Goal: Task Accomplishment & Management: Use online tool/utility

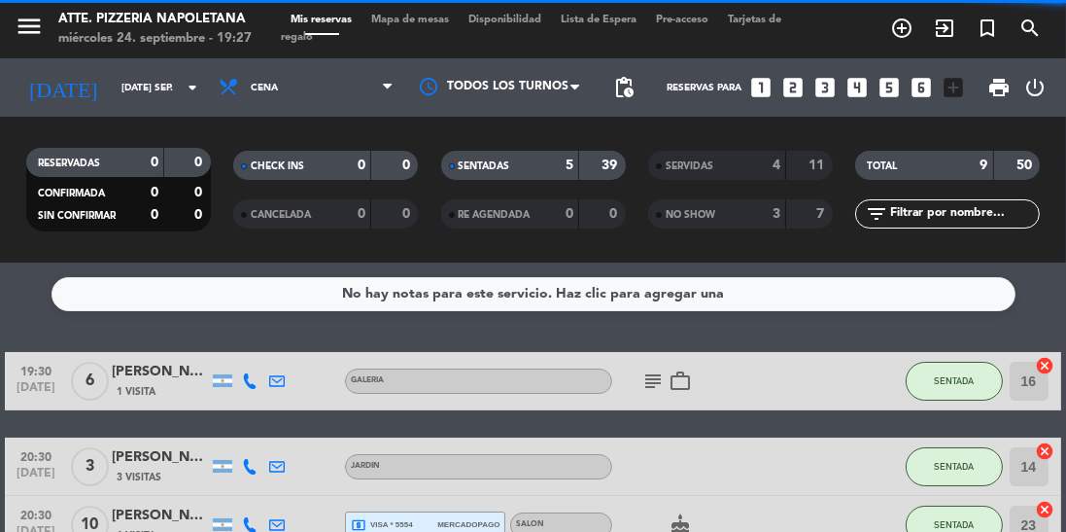
click at [150, 83] on input "[DATE] sep." at bounding box center [183, 88] width 143 height 30
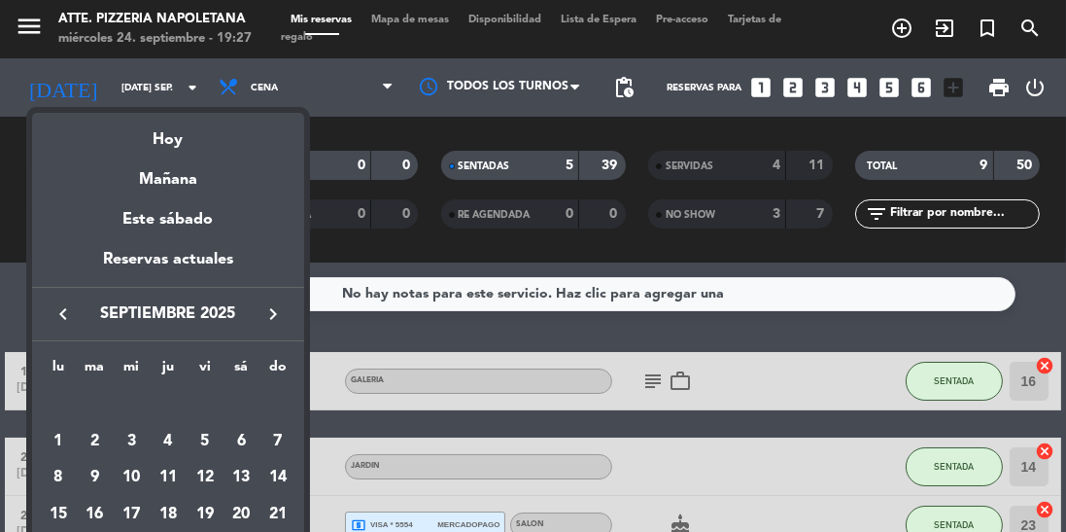
click at [180, 150] on div "Hoy" at bounding box center [168, 133] width 272 height 40
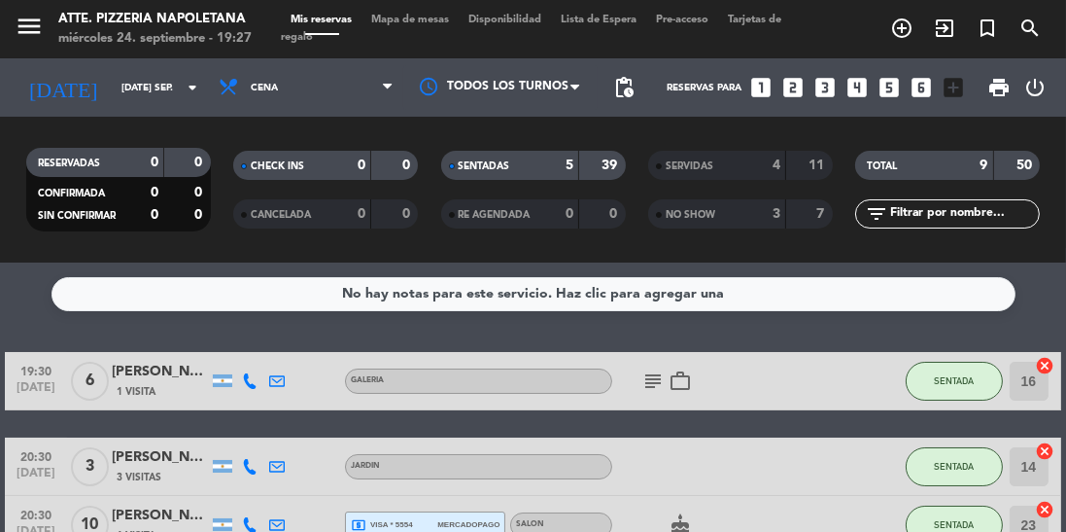
type input "mié. [DATE]"
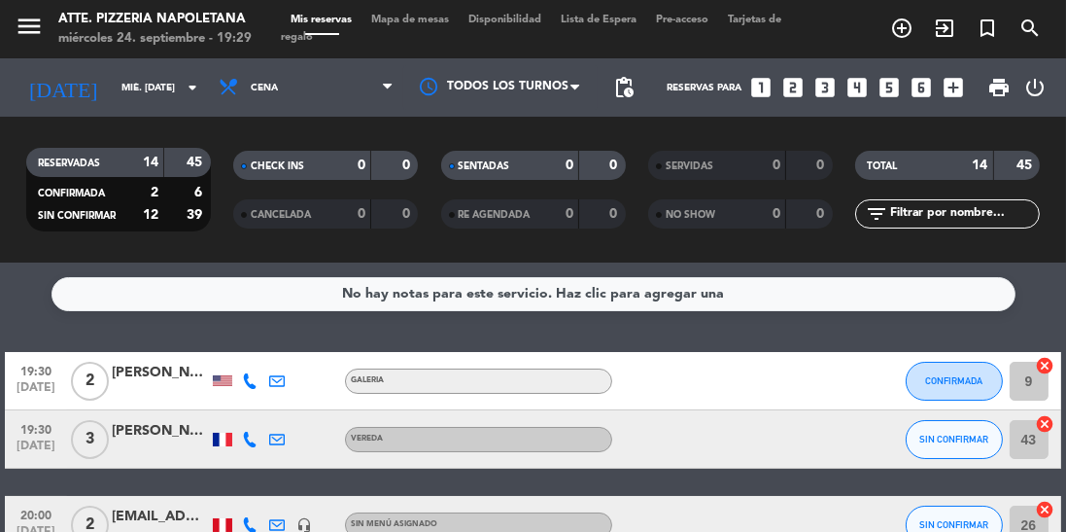
click at [398, 16] on span "Mapa de mesas" at bounding box center [409, 20] width 97 height 11
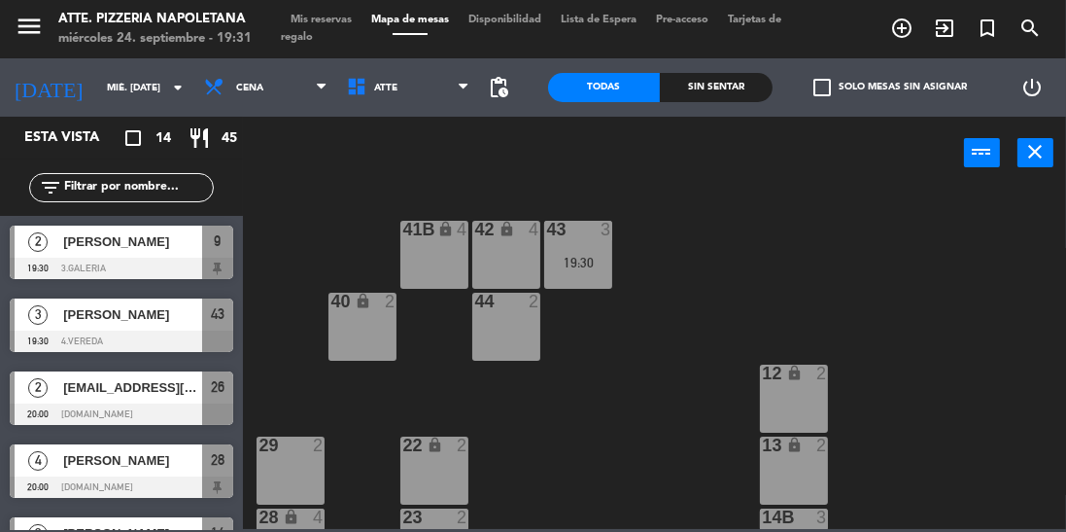
click at [0, 7] on div "menu Atte. Pizzeria Napoletana miércoles 24. septiembre - 19:31" at bounding box center [133, 30] width 266 height 46
click at [0, 20] on div "menu Atte. Pizzeria Napoletana miércoles 24. septiembre - 19:31" at bounding box center [133, 30] width 266 height 46
click at [0, 203] on div "filter_list" at bounding box center [121, 187] width 243 height 56
click at [5, 218] on div "2 [PERSON_NAME] 19:30 3.GALERIA 9" at bounding box center [121, 252] width 243 height 73
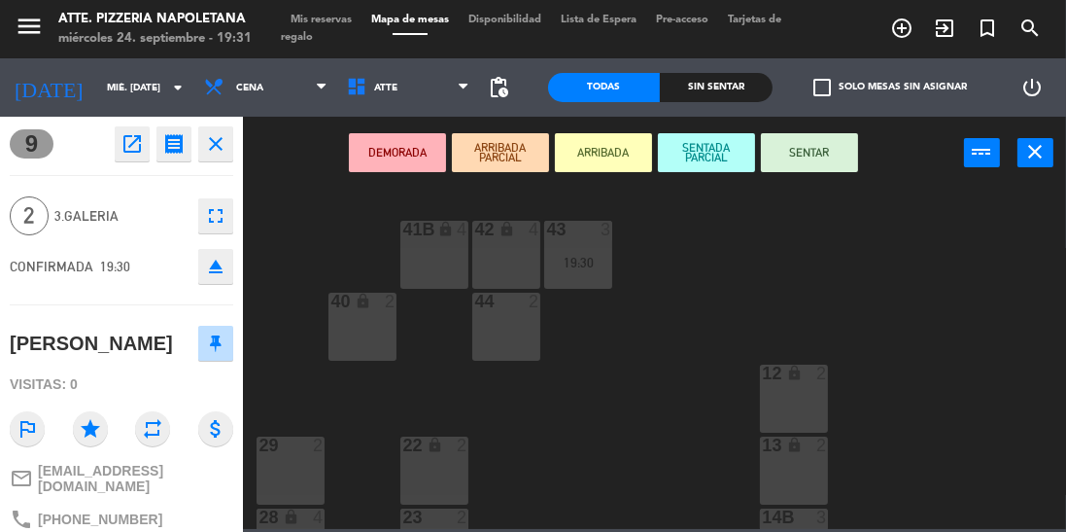
click at [950, 274] on div "43 3 19:30 42 lock 4 41B lock 4 44 2 40 lock 2 12 lock 2 13 lock 2 29 2 22 lock…" at bounding box center [660, 358] width 812 height 342
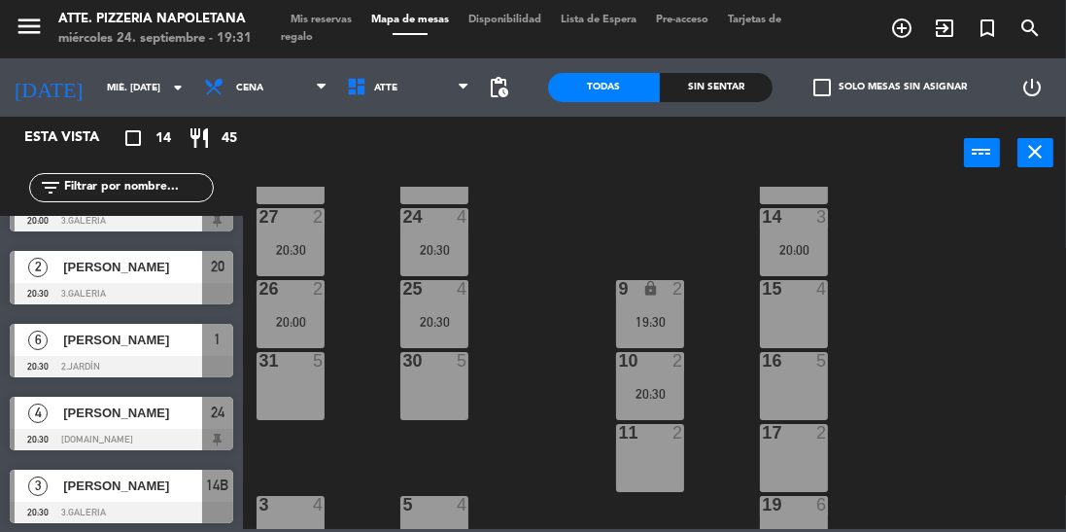
scroll to position [359, 0]
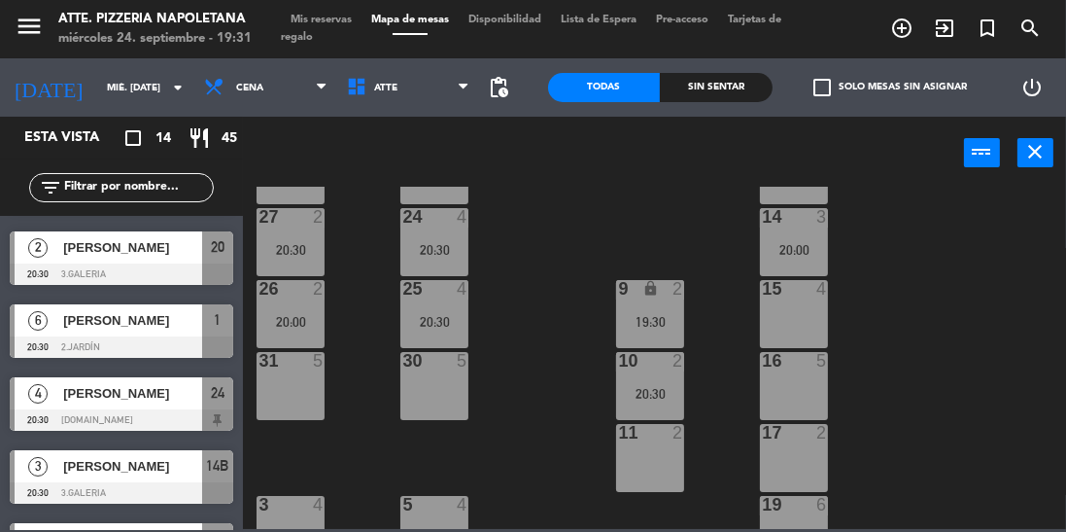
click at [82, 336] on div at bounding box center [121, 346] width 223 height 21
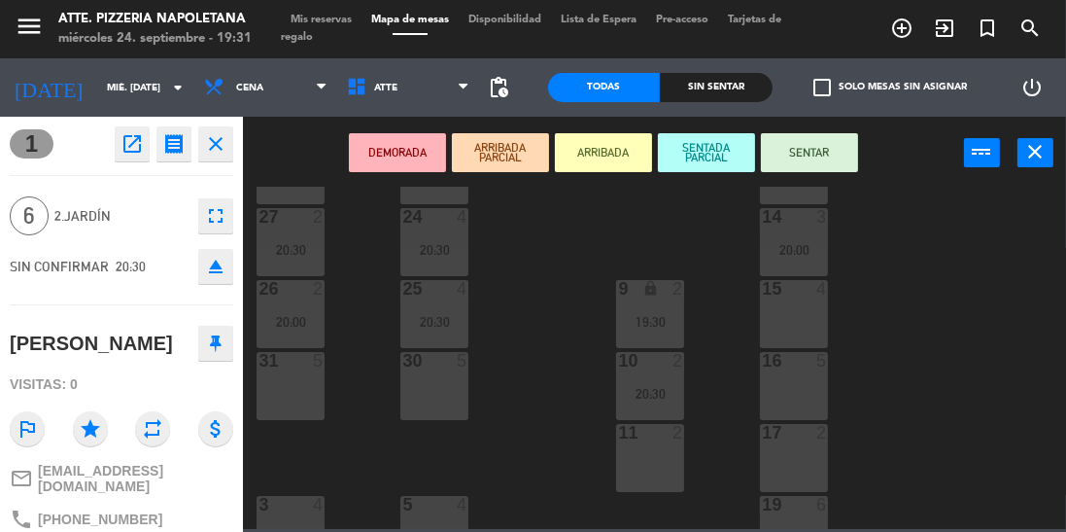
click at [793, 159] on button "SENTAR" at bounding box center [809, 152] width 97 height 39
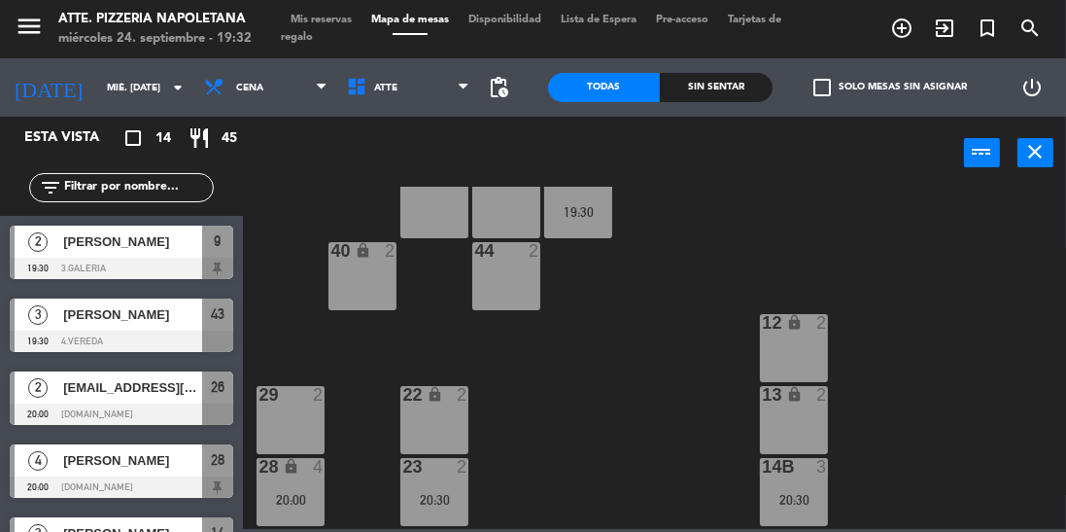
scroll to position [61, 0]
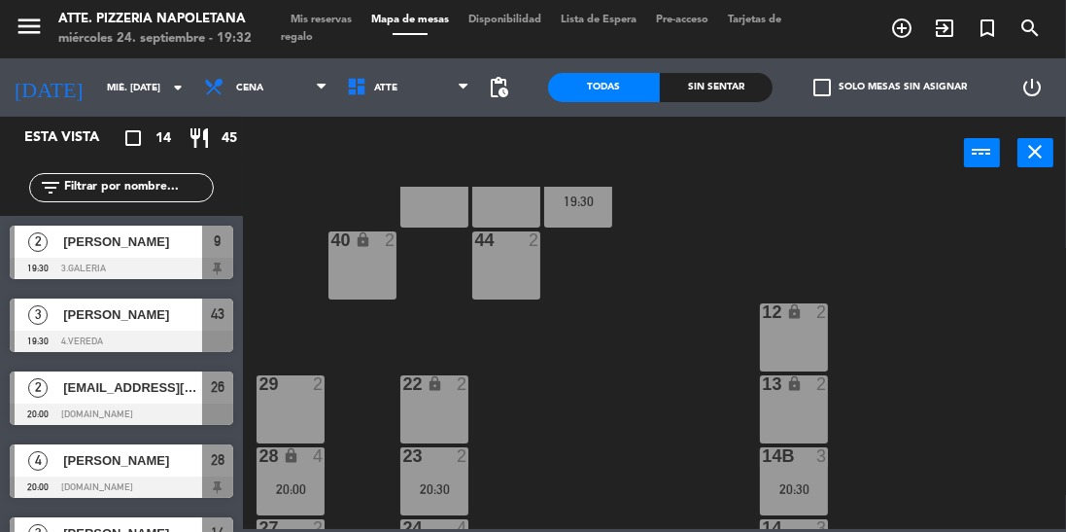
click at [82, 333] on div at bounding box center [121, 340] width 223 height 21
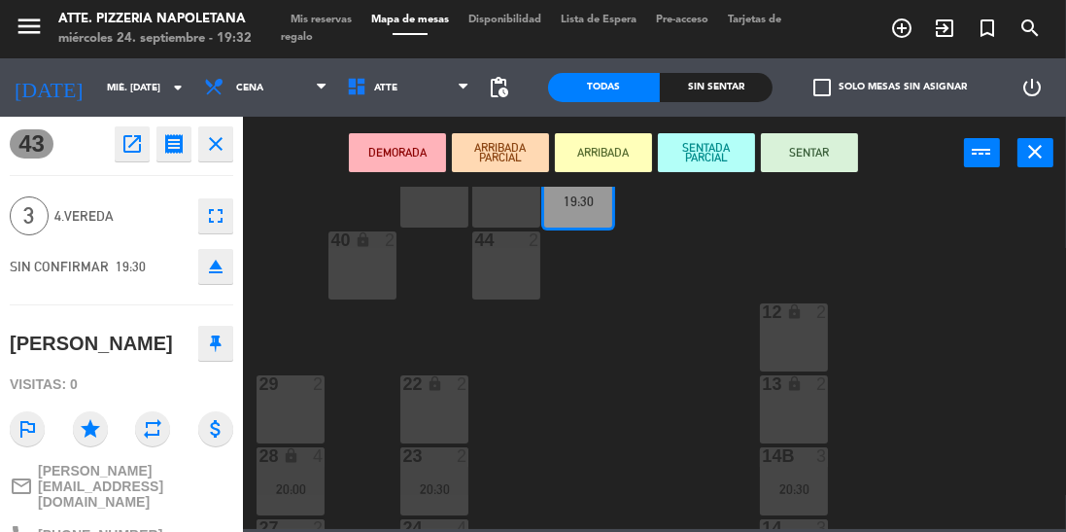
click at [834, 152] on button "SENTAR" at bounding box center [809, 152] width 97 height 39
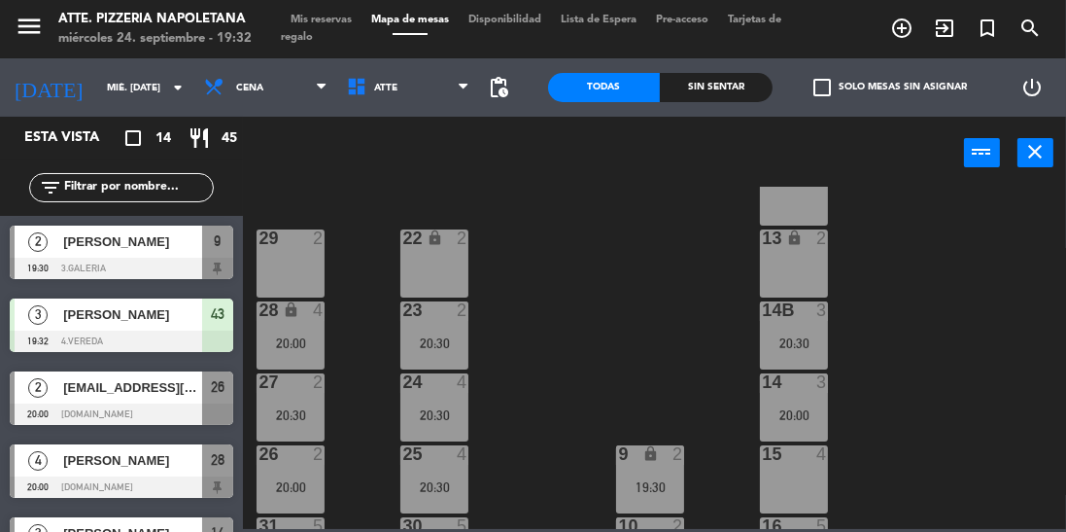
scroll to position [215, 0]
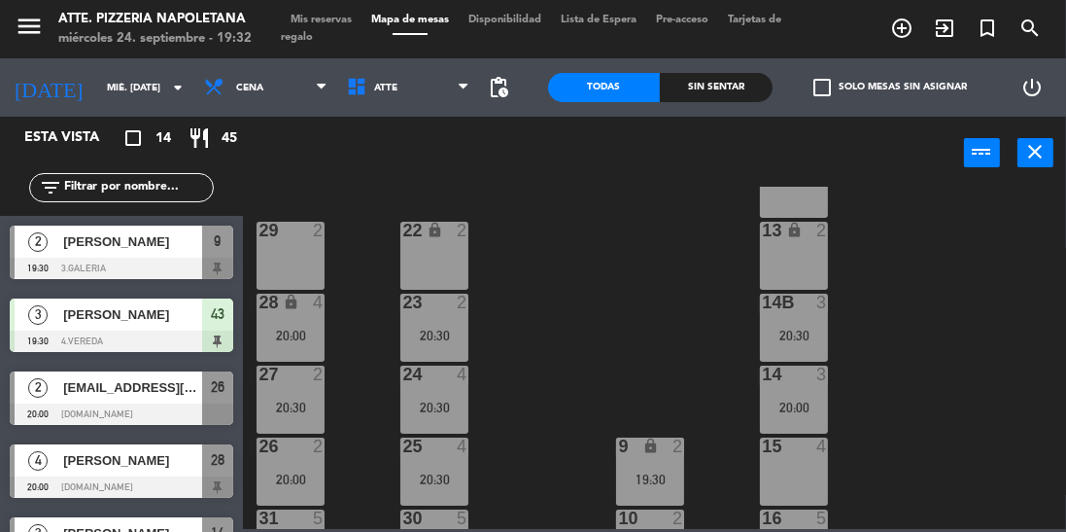
click at [144, 245] on span "[PERSON_NAME]" at bounding box center [132, 241] width 139 height 20
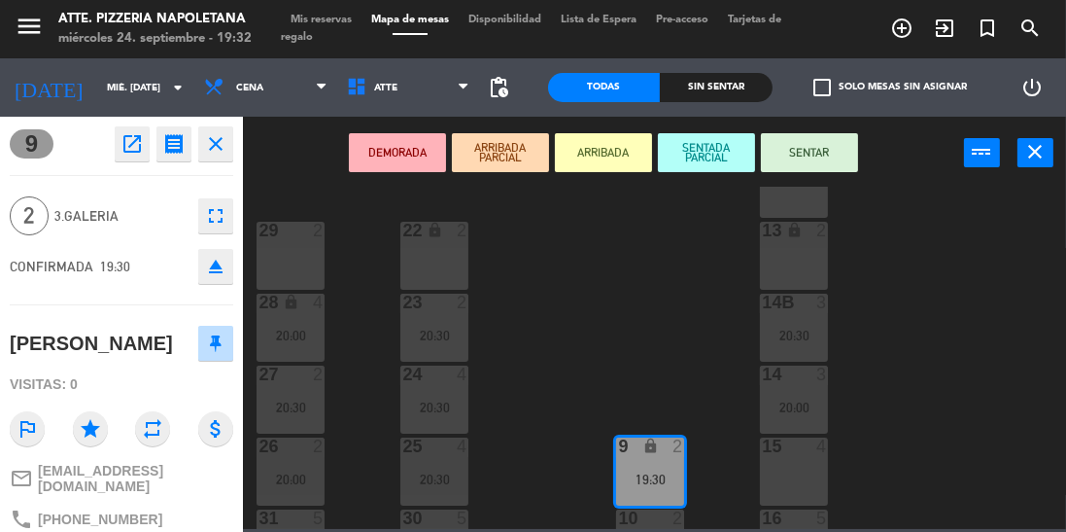
click at [816, 166] on button "SENTAR" at bounding box center [809, 152] width 97 height 39
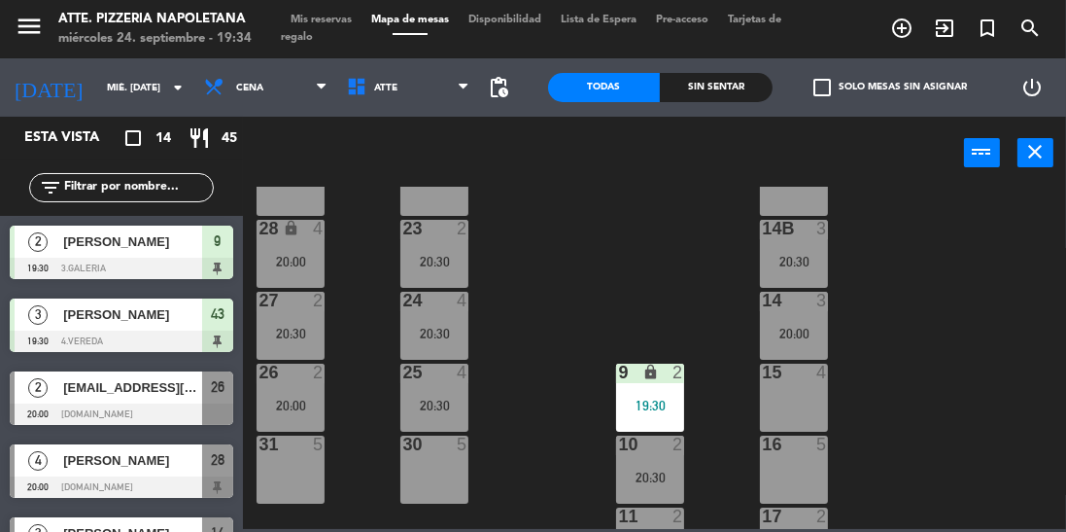
scroll to position [293, 0]
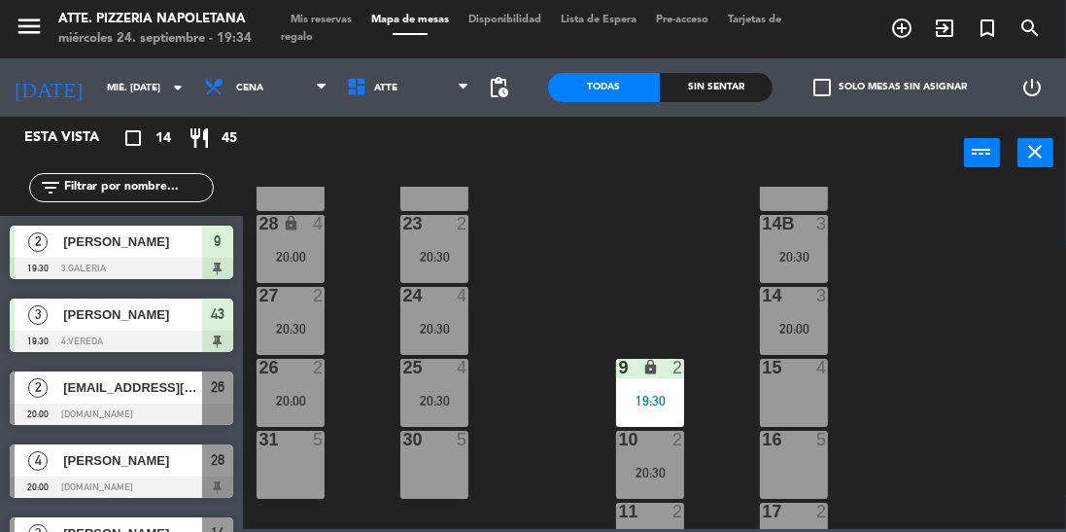
click at [693, 445] on div "2" at bounding box center [683, 438] width 32 height 17
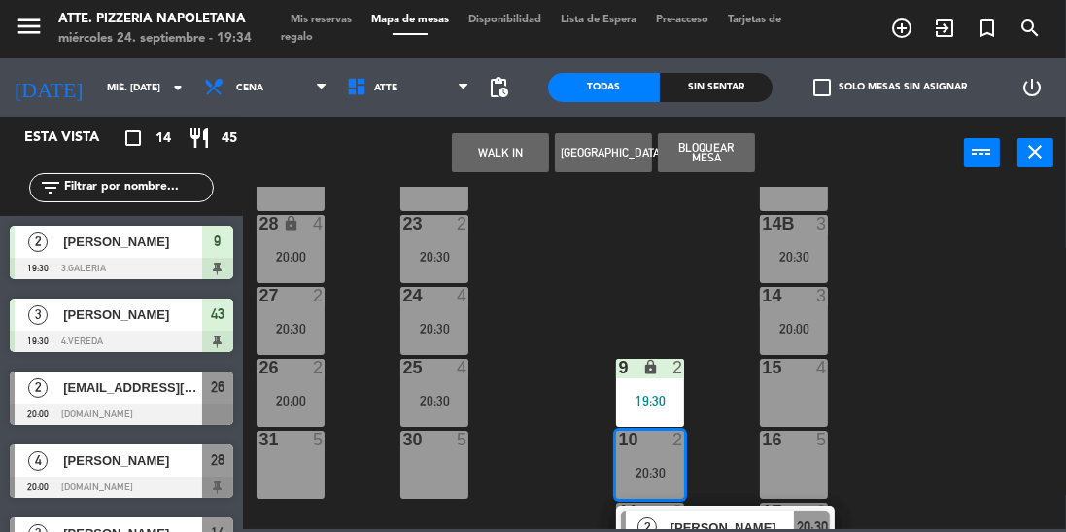
click at [783, 445] on div at bounding box center [794, 438] width 32 height 17
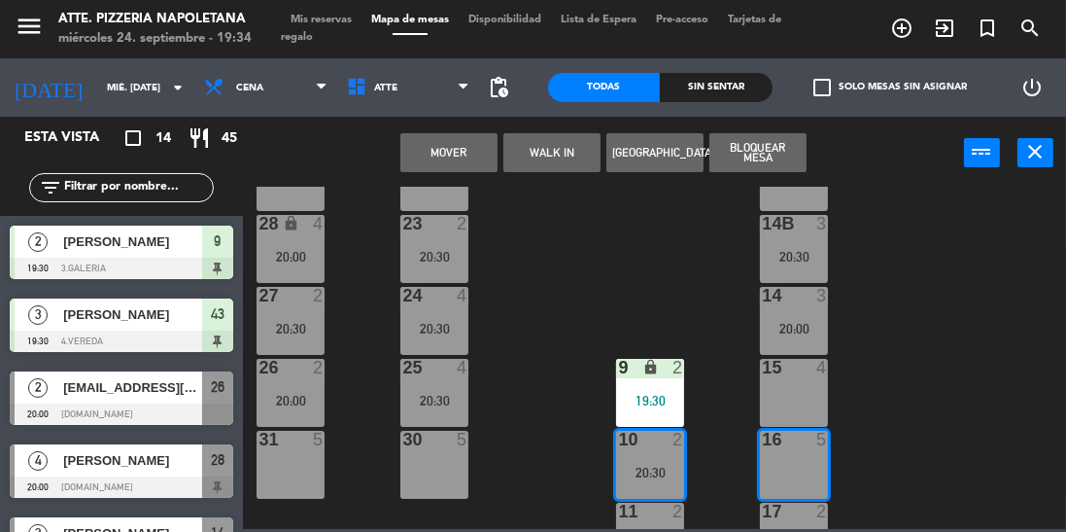
click at [432, 149] on button "Mover" at bounding box center [448, 152] width 97 height 39
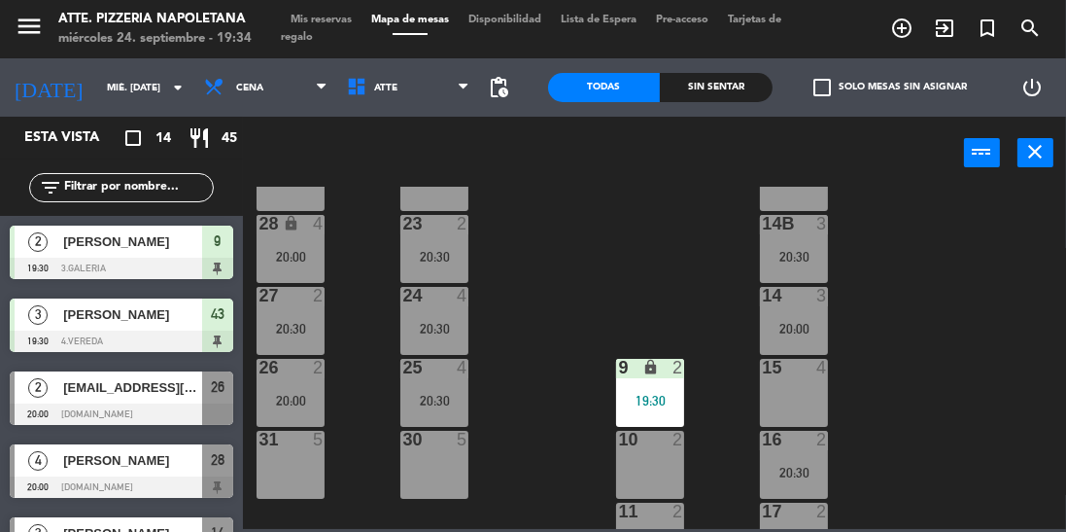
click at [640, 381] on div "9 lock 2 19:30" at bounding box center [650, 393] width 68 height 68
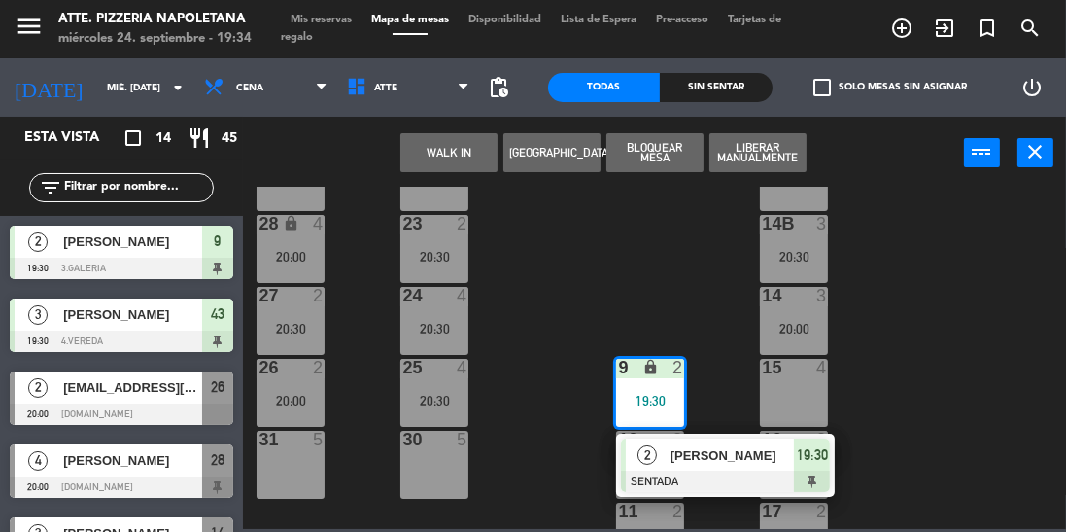
click at [648, 475] on div at bounding box center [725, 480] width 209 height 21
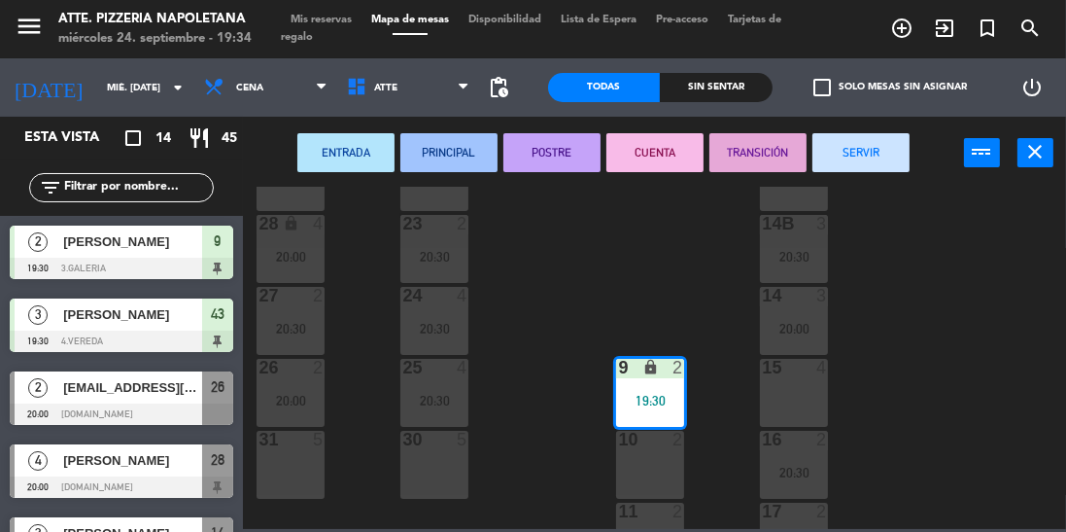
click at [649, 465] on div "10 2" at bounding box center [650, 464] width 68 height 68
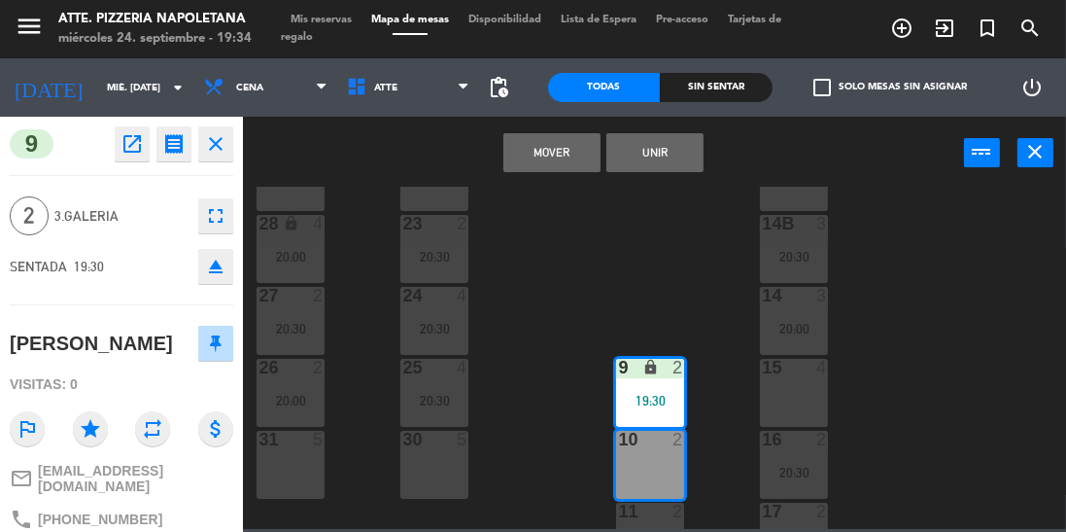
click at [548, 156] on button "Mover" at bounding box center [551, 152] width 97 height 39
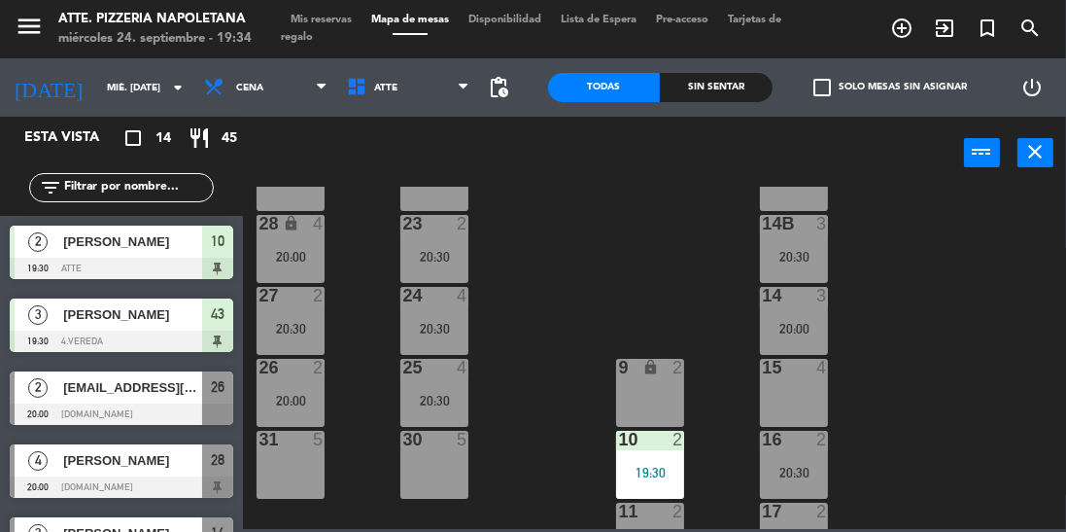
click at [801, 475] on div "20:30" at bounding box center [794, 472] width 68 height 14
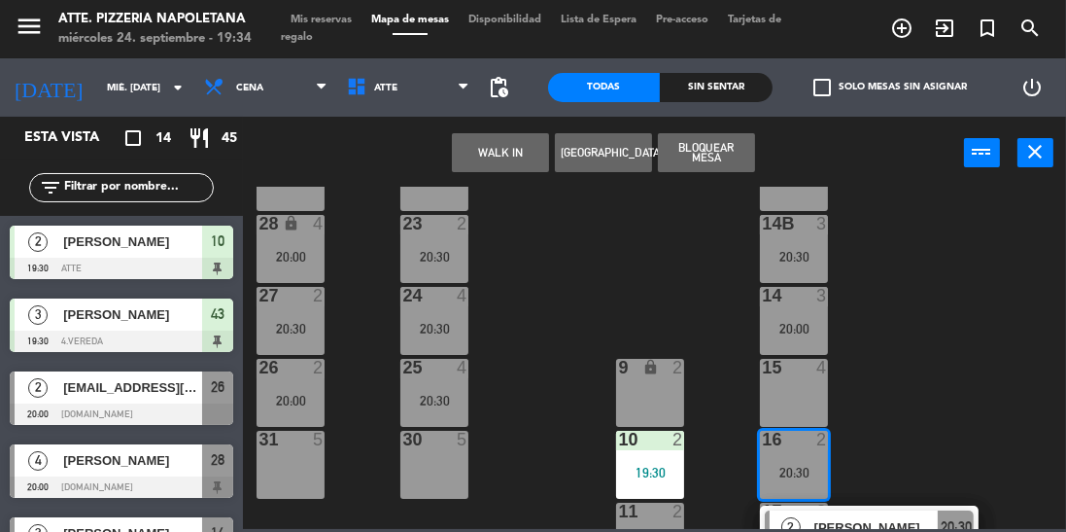
click at [653, 391] on div "9 lock 2" at bounding box center [650, 393] width 68 height 68
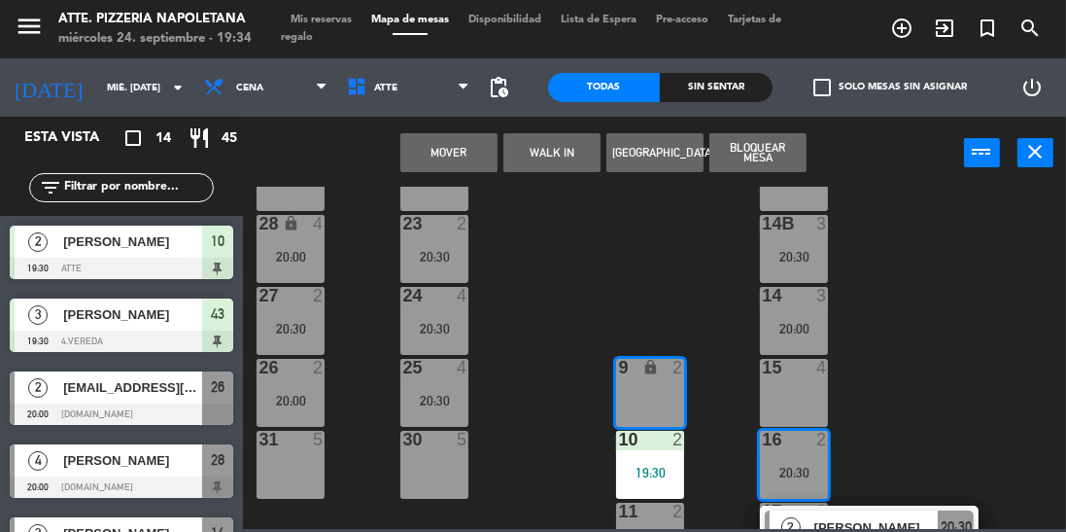
click at [459, 140] on button "Mover" at bounding box center [448, 152] width 97 height 39
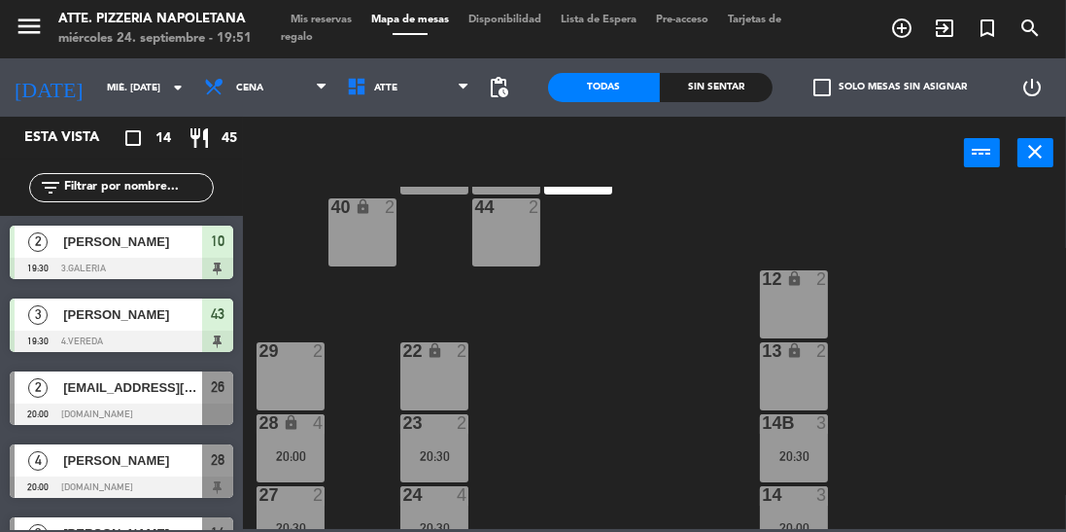
scroll to position [91, 0]
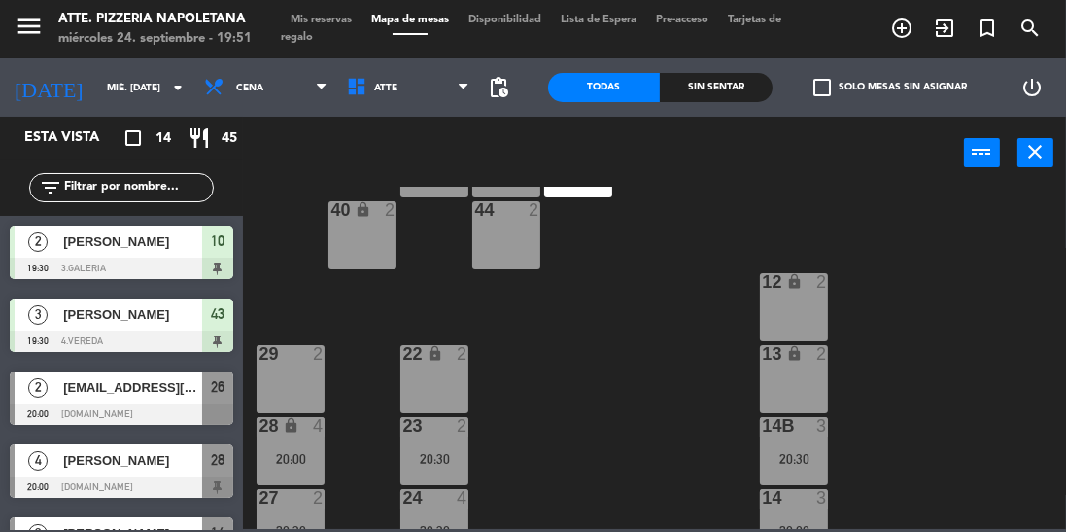
click at [601, 195] on div "43 3 19:30" at bounding box center [578, 163] width 68 height 68
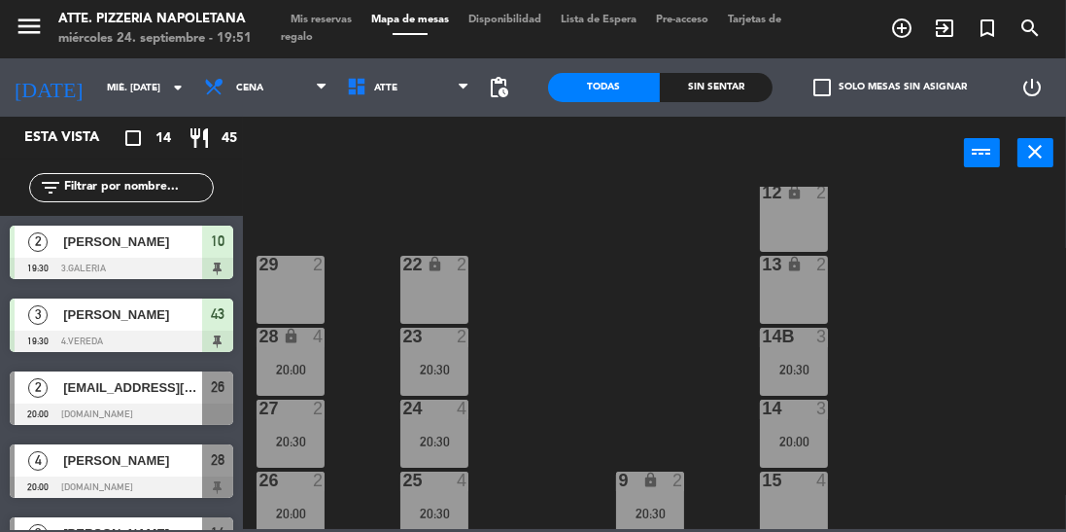
scroll to position [194, 0]
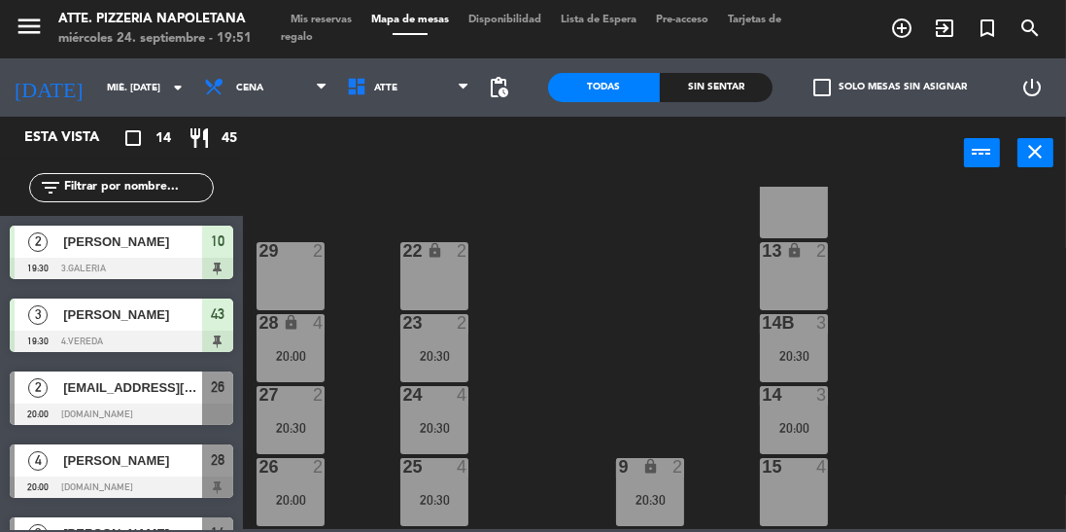
click at [199, 326] on div "[PERSON_NAME]" at bounding box center [131, 314] width 141 height 32
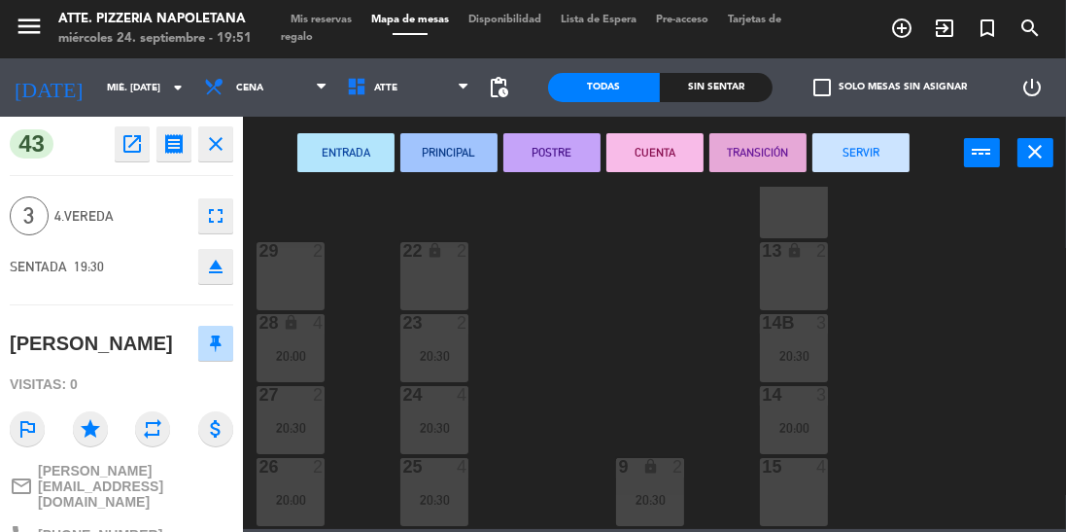
click at [779, 501] on div "15 4" at bounding box center [794, 492] width 68 height 68
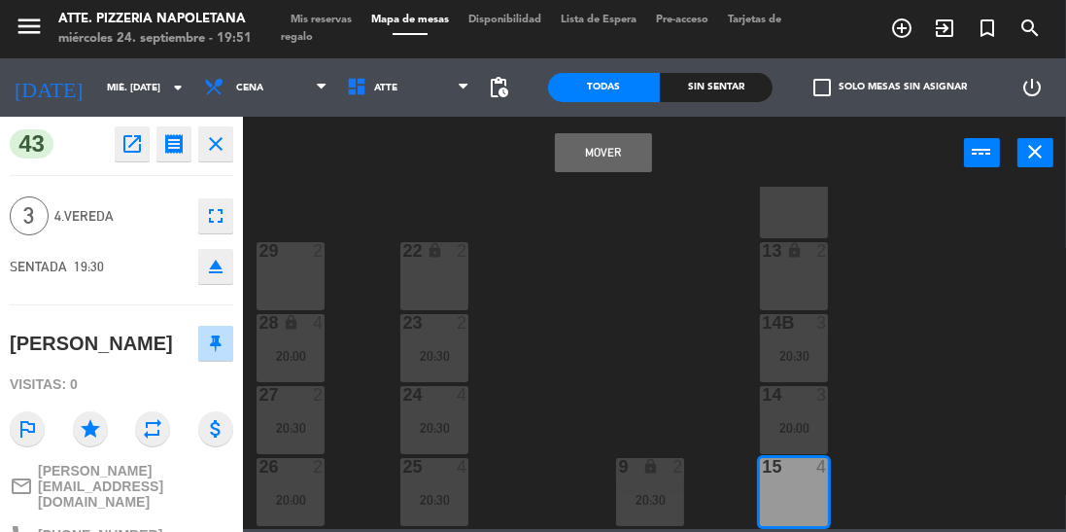
click at [606, 143] on button "Mover" at bounding box center [603, 152] width 97 height 39
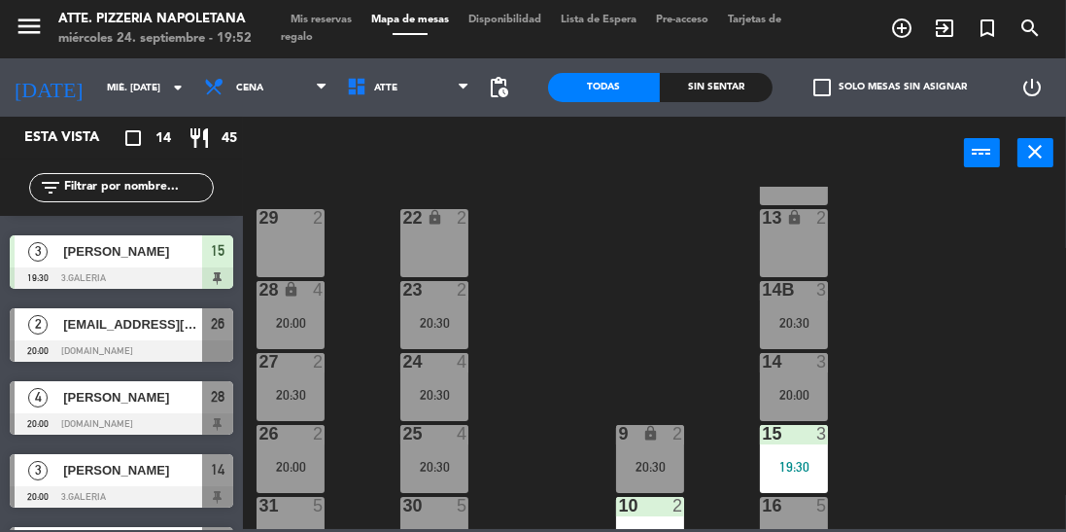
scroll to position [229, 0]
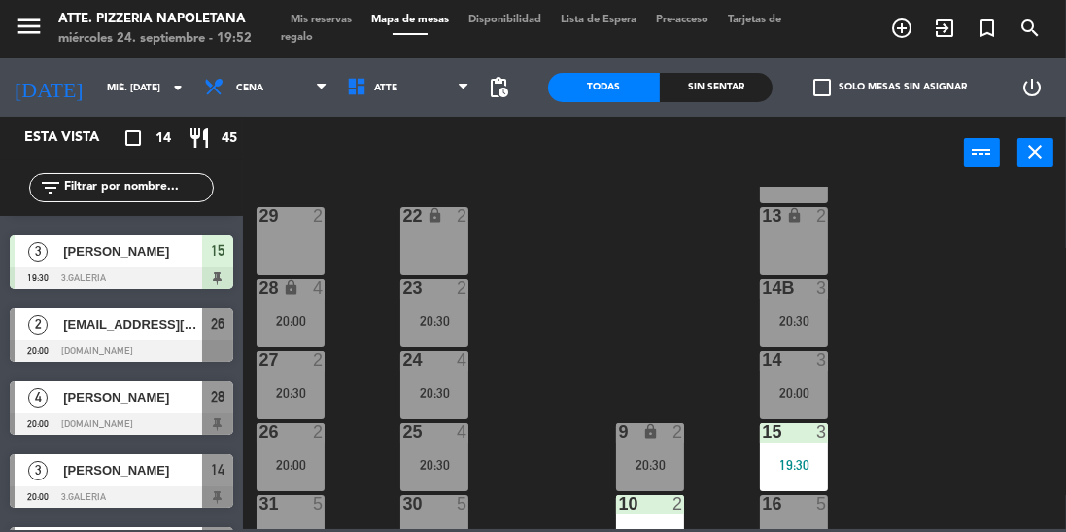
click at [116, 406] on span "[PERSON_NAME]" at bounding box center [132, 397] width 139 height 20
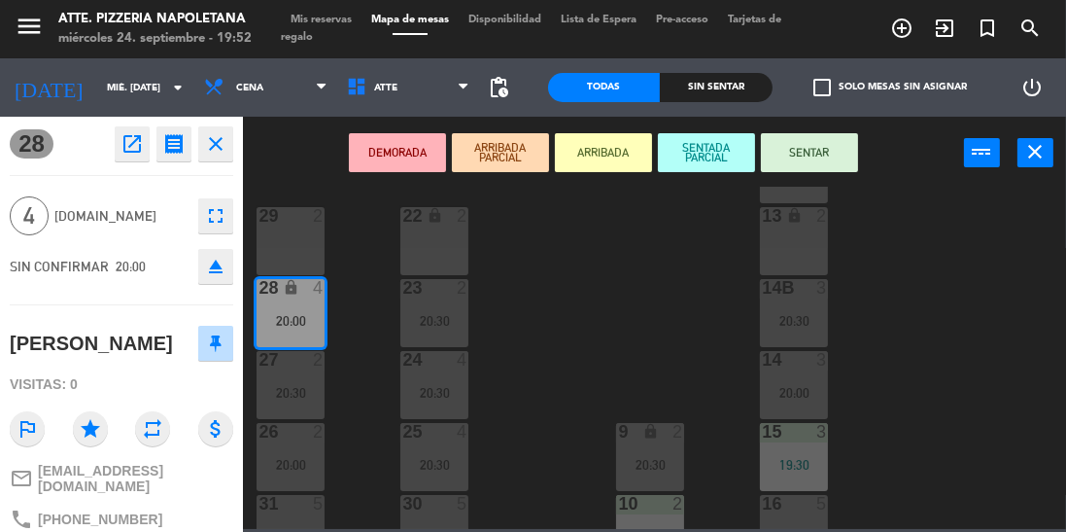
click at [812, 159] on button "SENTAR" at bounding box center [809, 152] width 97 height 39
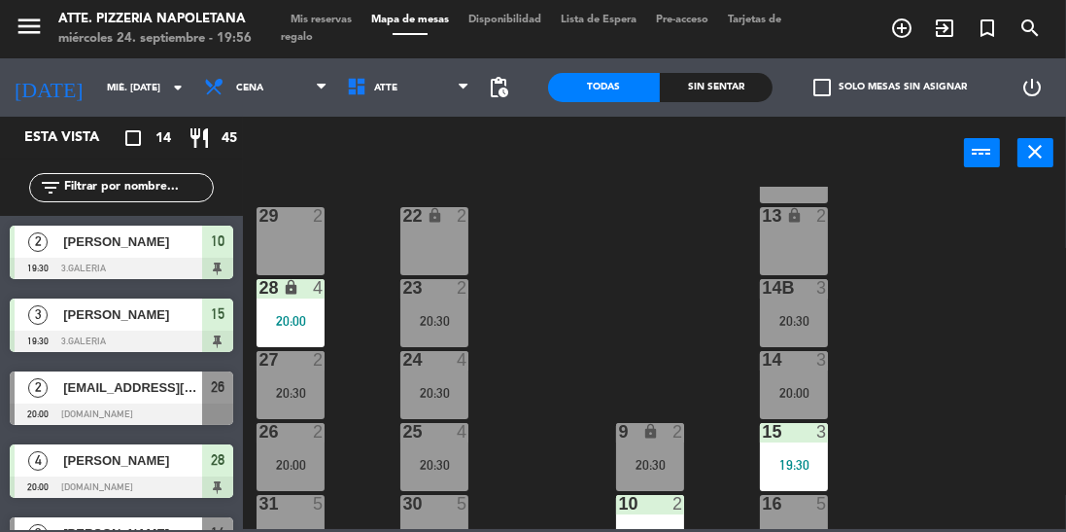
click at [130, 393] on span "[EMAIL_ADDRESS][DOMAIN_NAME]" at bounding box center [132, 387] width 139 height 20
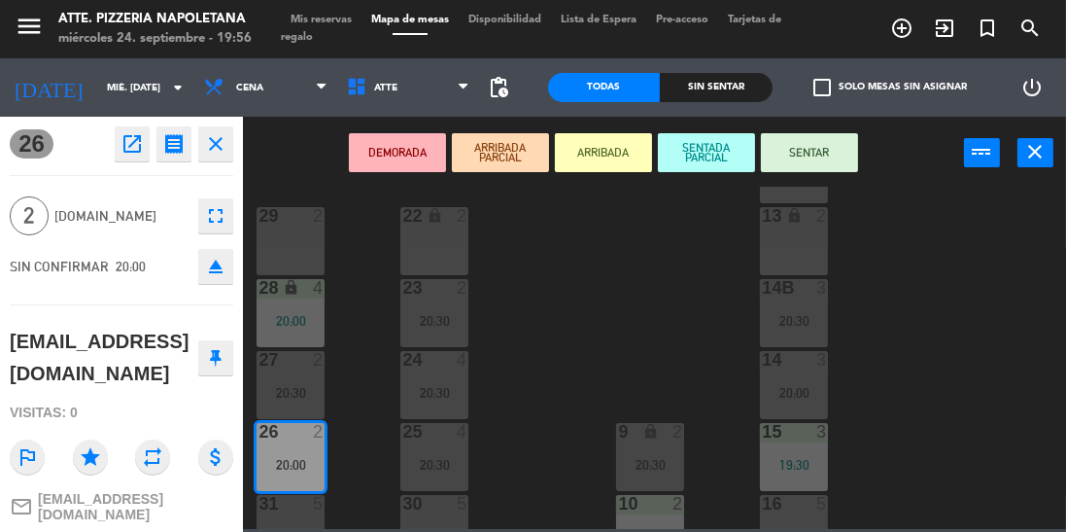
click at [781, 167] on button "SENTAR" at bounding box center [809, 152] width 97 height 39
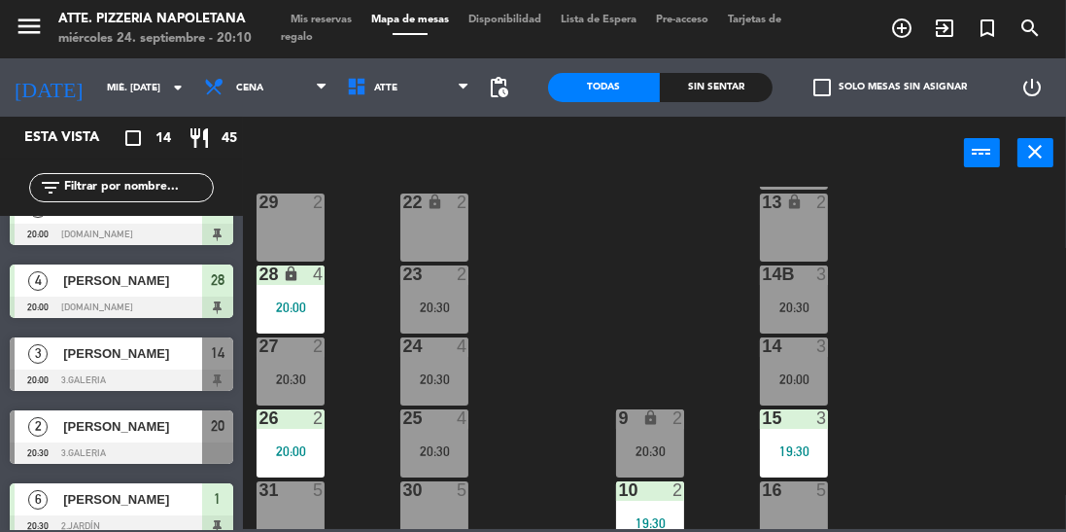
scroll to position [250, 0]
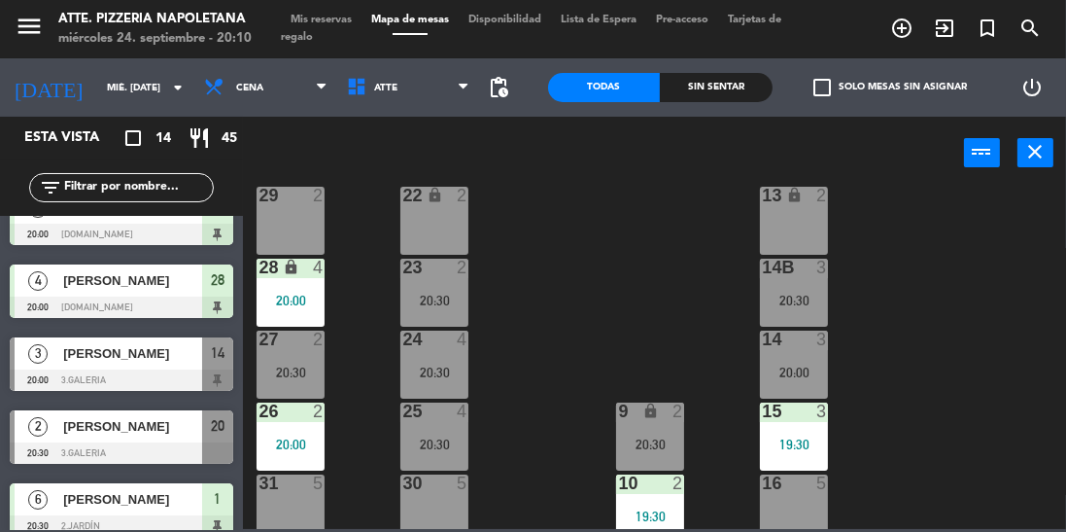
click at [102, 361] on span "[PERSON_NAME]" at bounding box center [132, 353] width 139 height 20
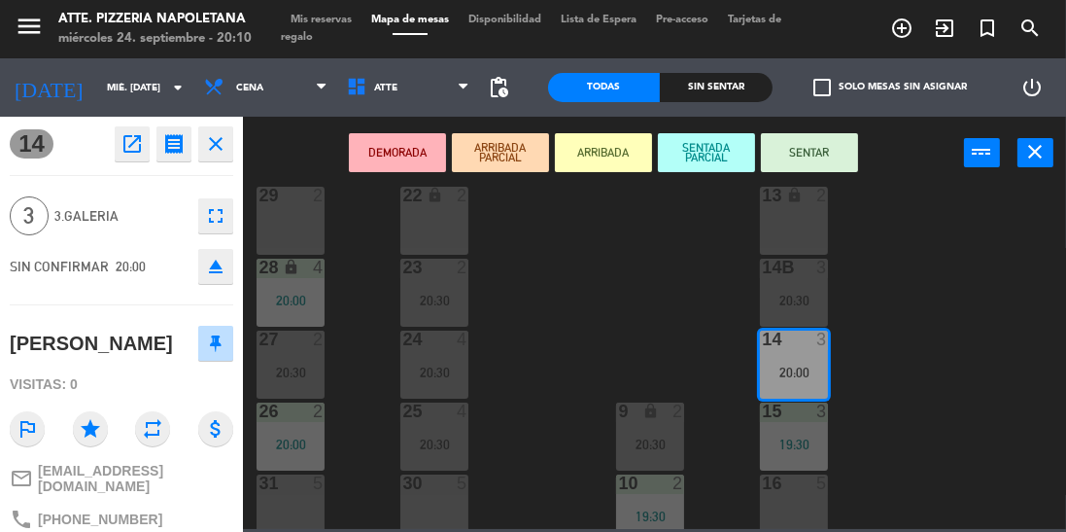
click at [796, 157] on button "SENTAR" at bounding box center [809, 152] width 97 height 39
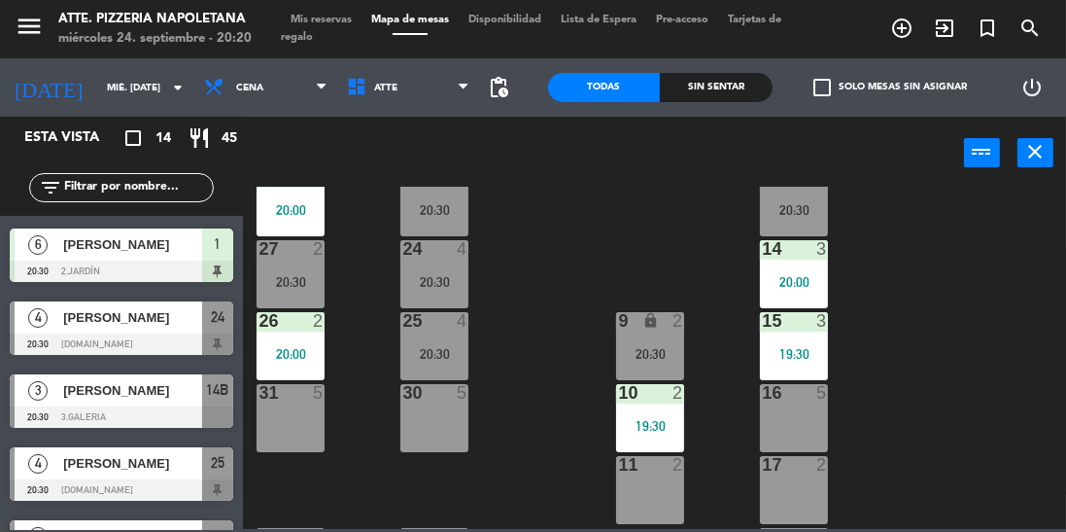
scroll to position [435, 0]
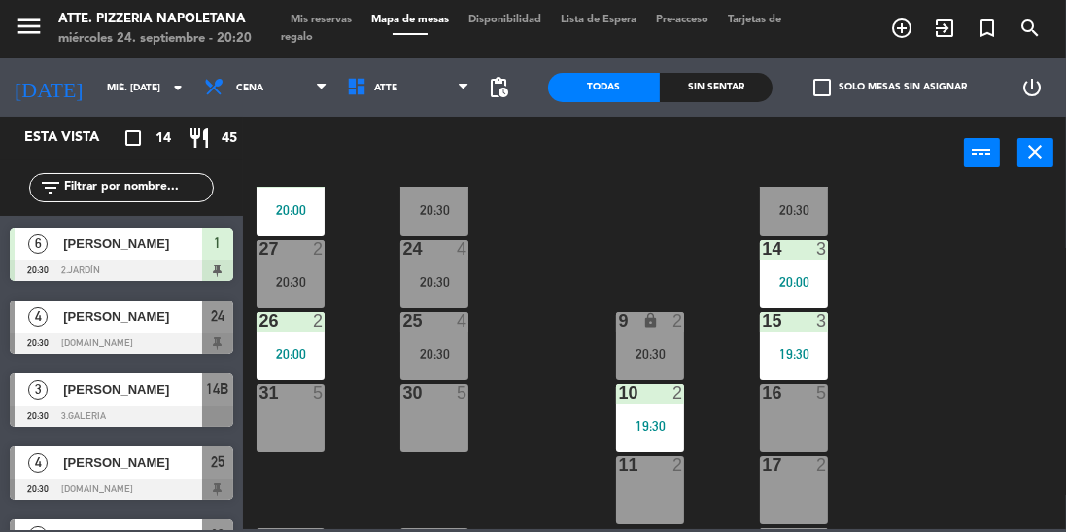
click at [181, 332] on div at bounding box center [121, 342] width 223 height 21
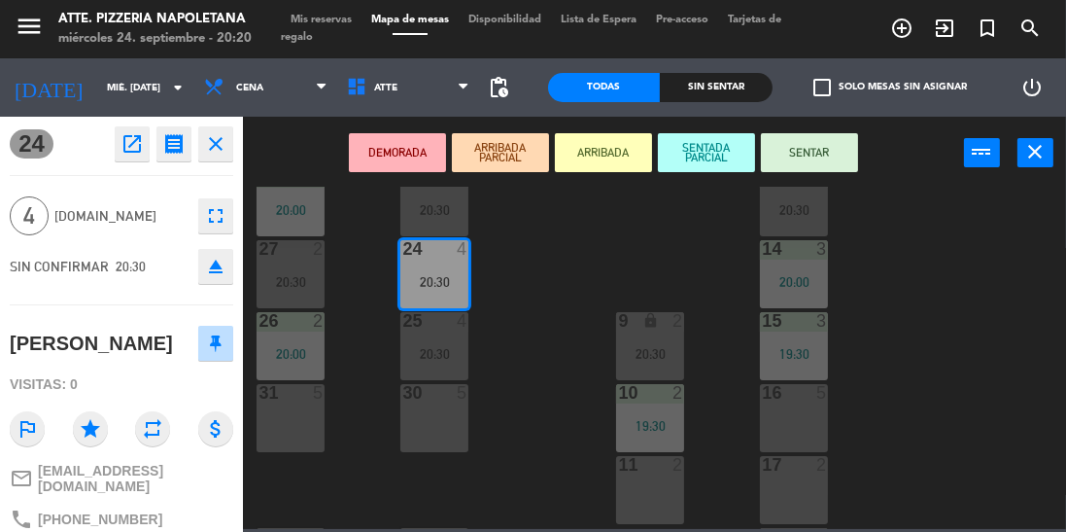
click at [826, 165] on button "SENTAR" at bounding box center [809, 152] width 97 height 39
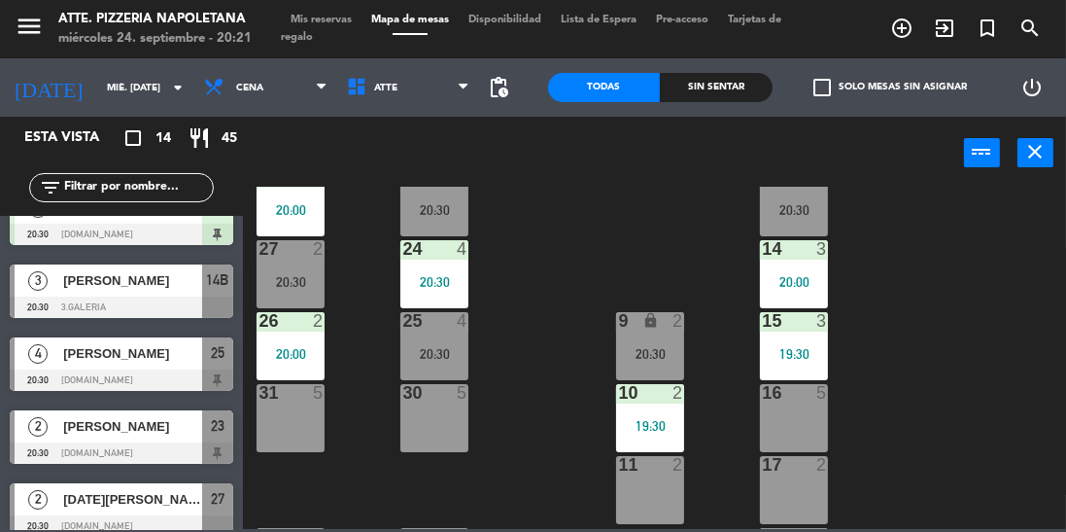
scroll to position [568, 0]
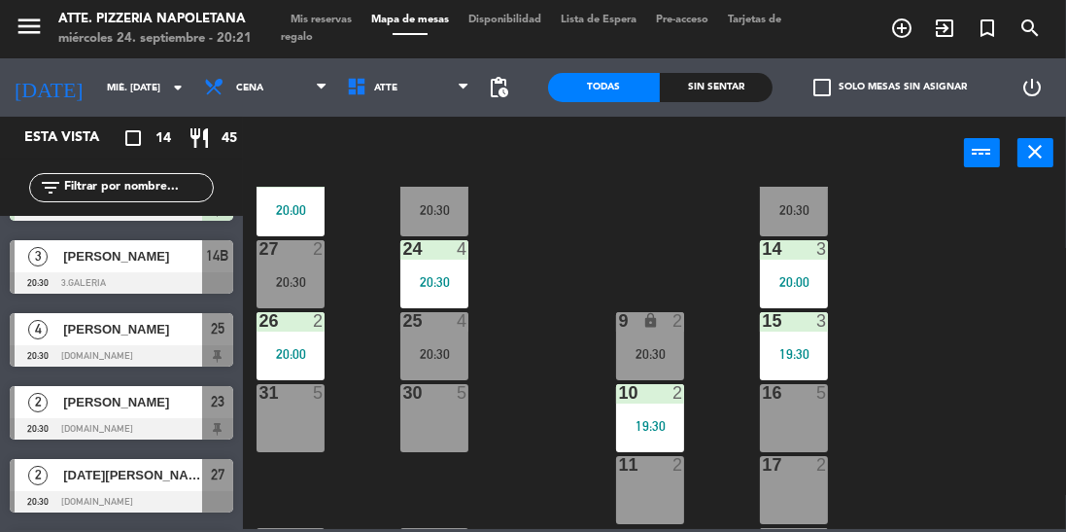
click at [128, 424] on div at bounding box center [121, 428] width 223 height 21
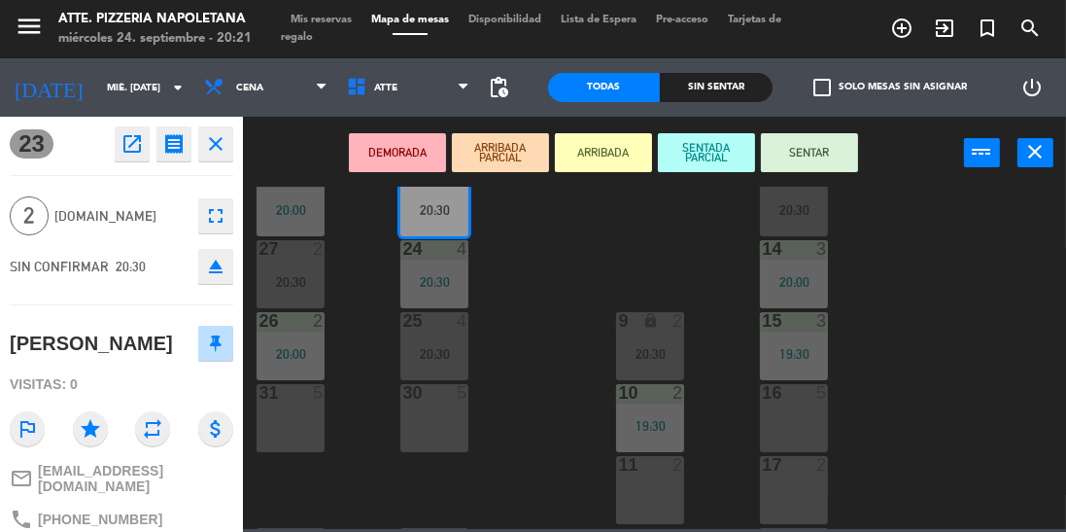
click at [787, 163] on button "SENTAR" at bounding box center [809, 152] width 97 height 39
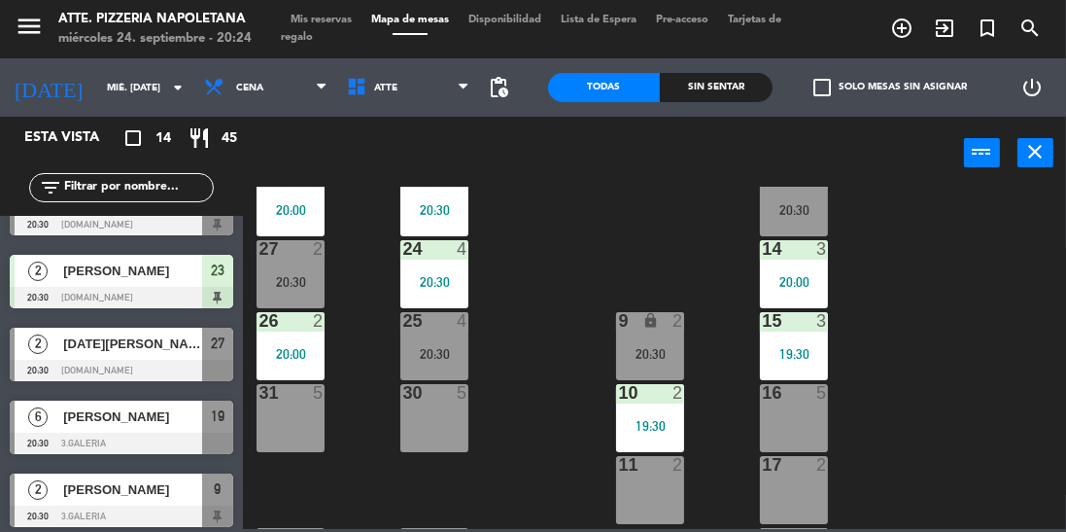
scroll to position [705, 0]
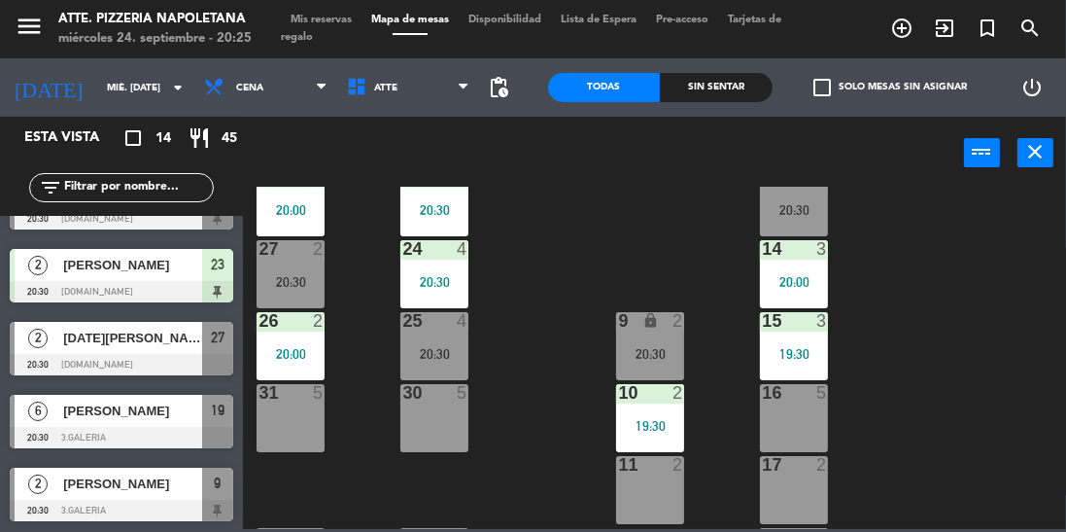
click at [125, 412] on span "[PERSON_NAME]" at bounding box center [132, 410] width 139 height 20
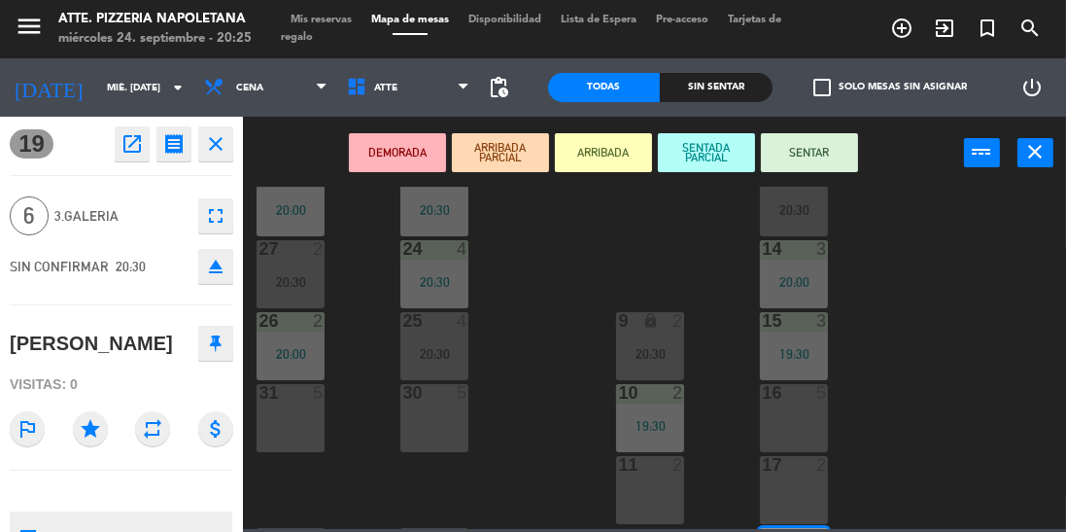
click at [841, 166] on button "SENTAR" at bounding box center [809, 152] width 97 height 39
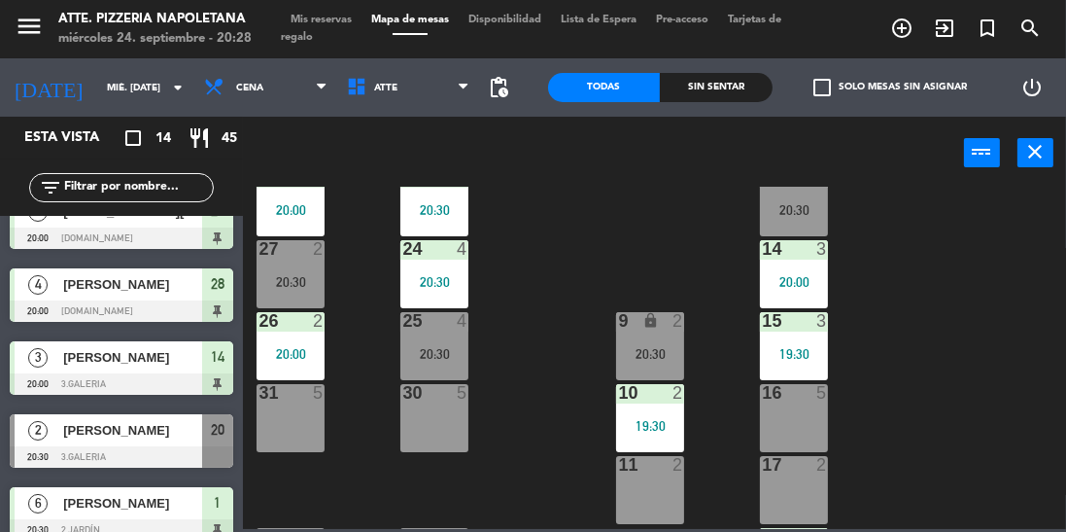
scroll to position [612, 0]
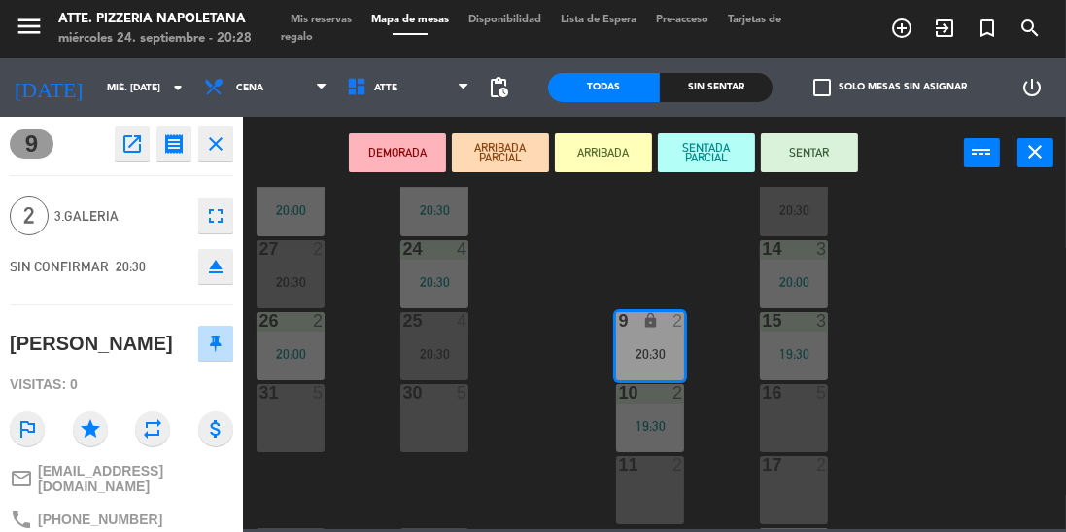
click at [822, 150] on button "SENTAR" at bounding box center [809, 152] width 97 height 39
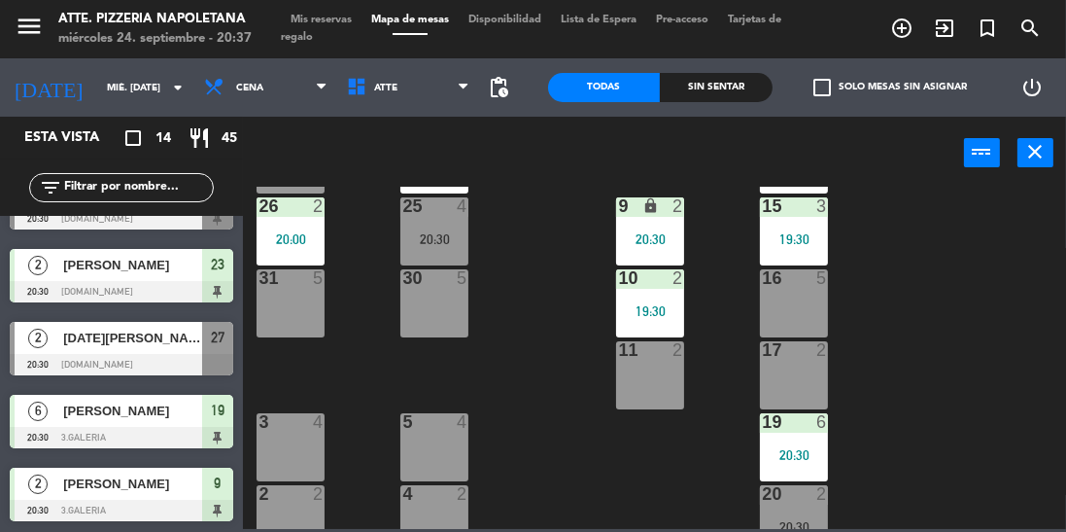
scroll to position [476, 0]
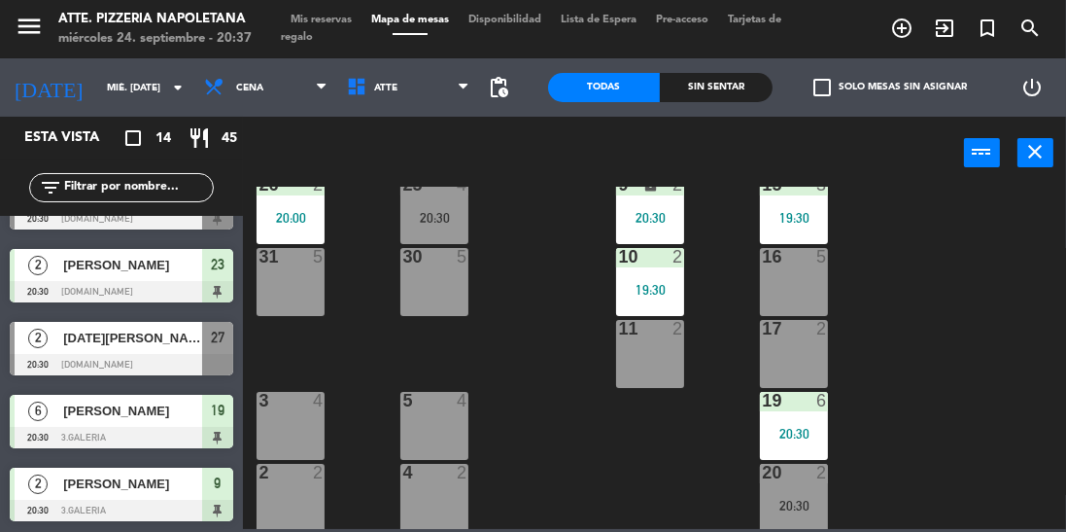
click at [802, 479] on div at bounding box center [794, 471] width 32 height 17
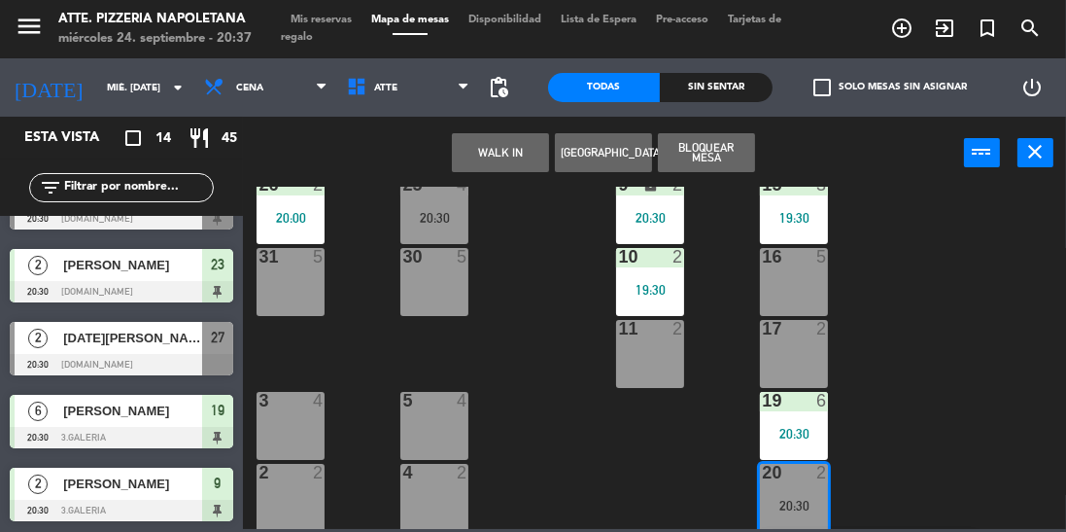
click at [668, 365] on div "11 2" at bounding box center [650, 354] width 68 height 68
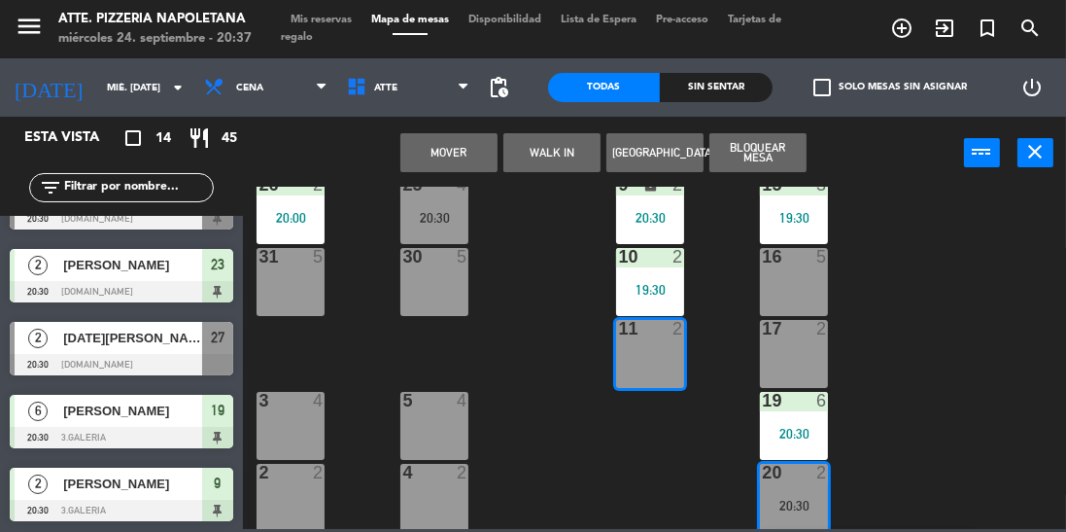
click at [427, 166] on button "Mover" at bounding box center [448, 152] width 97 height 39
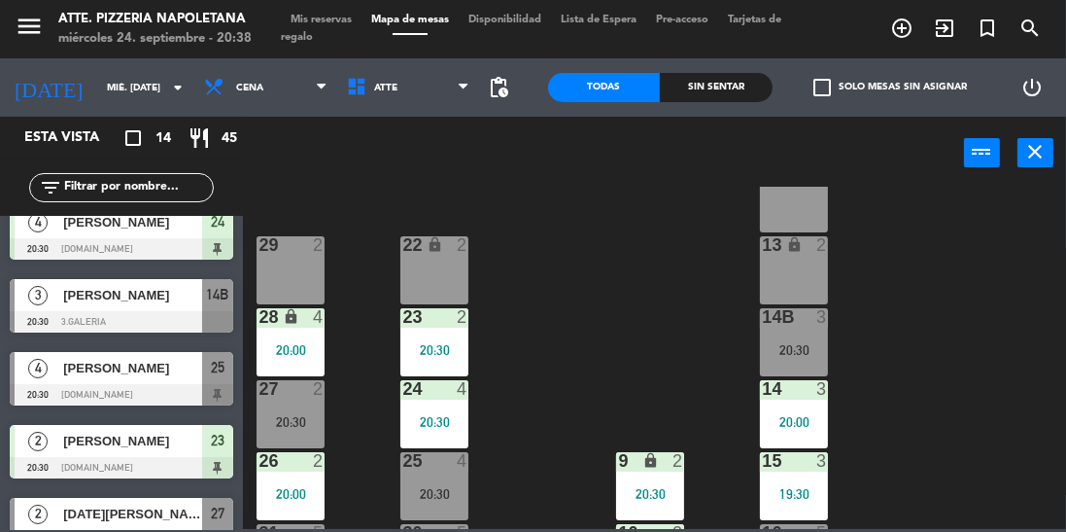
scroll to position [532, 0]
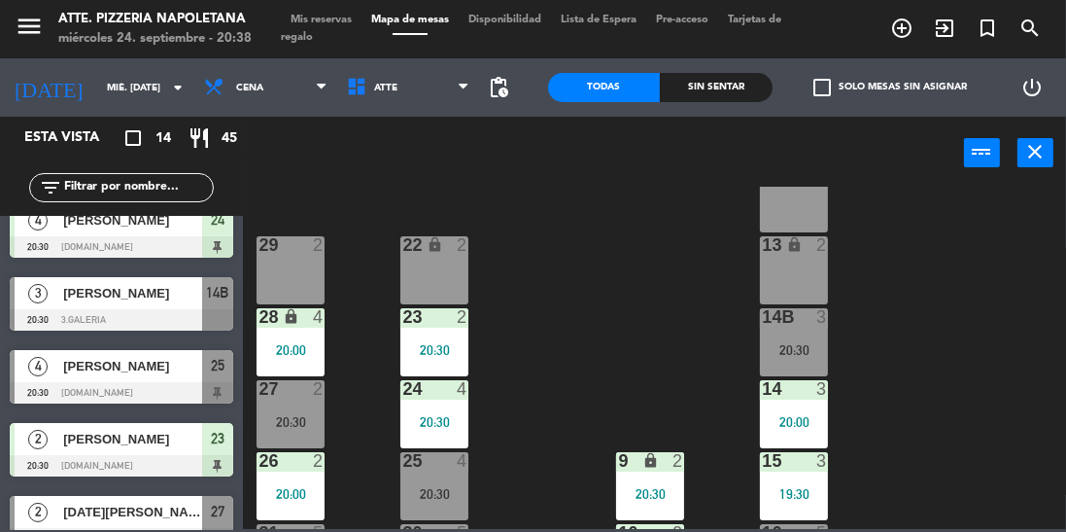
click at [87, 320] on div at bounding box center [121, 319] width 223 height 21
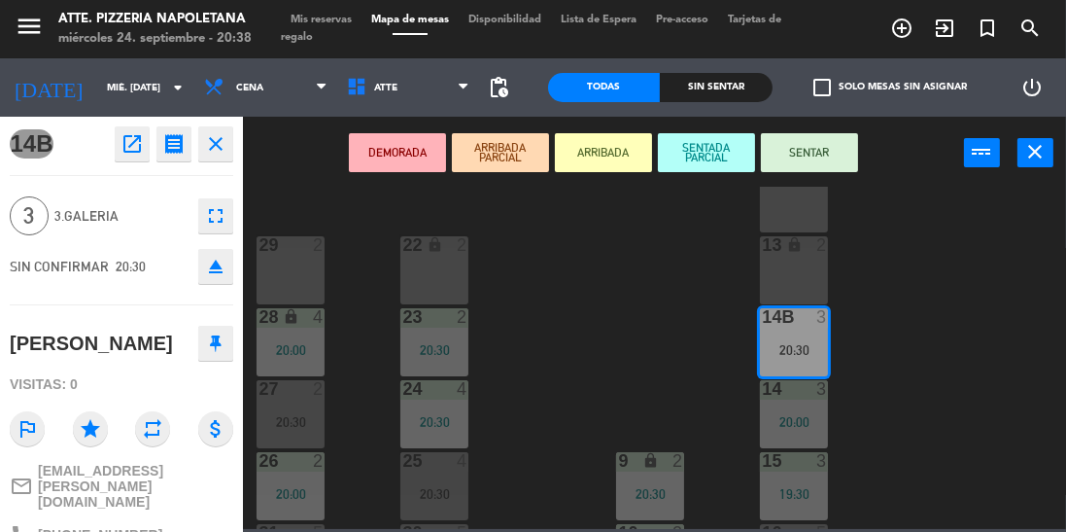
click at [840, 161] on button "SENTAR" at bounding box center [809, 152] width 97 height 39
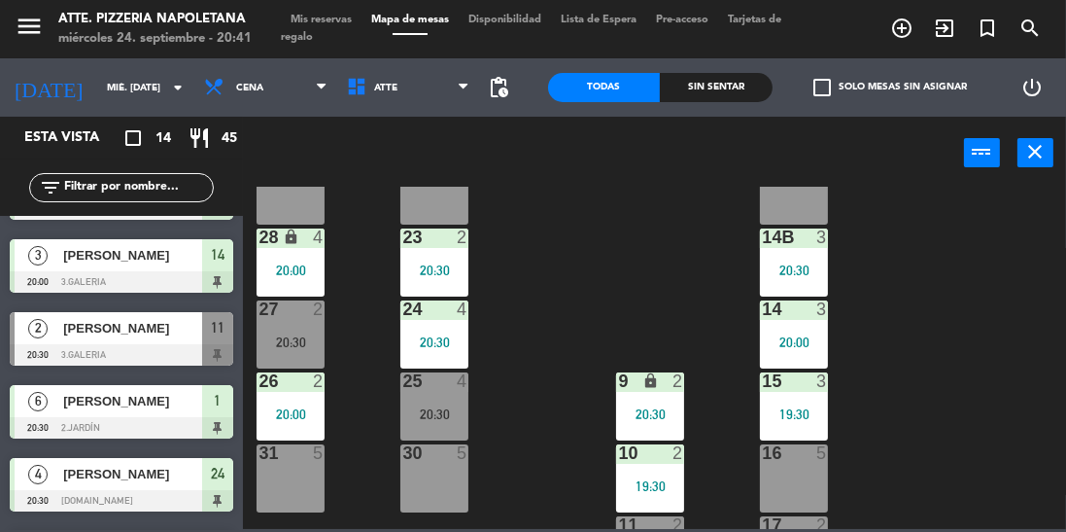
scroll to position [322, 0]
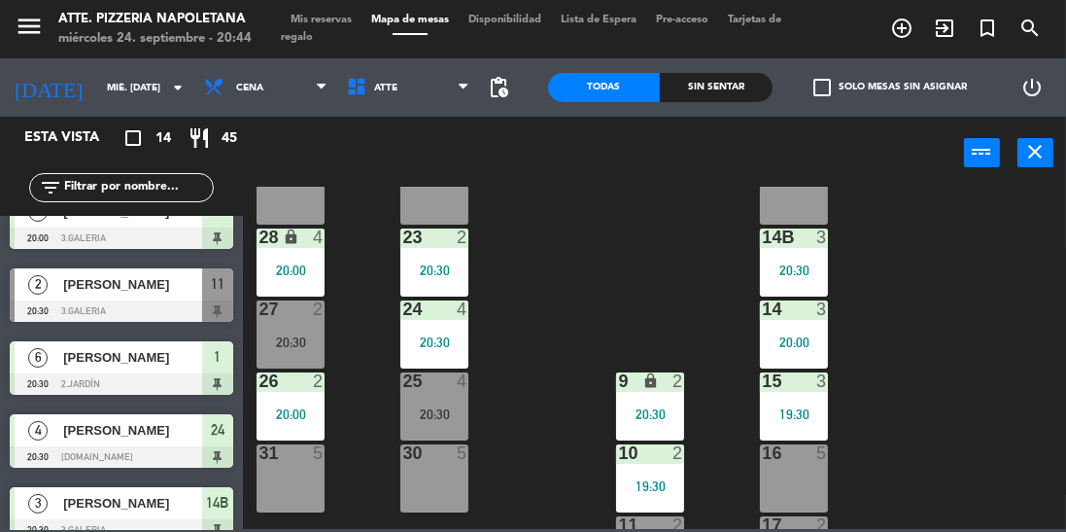
click at [662, 453] on div at bounding box center [650, 452] width 32 height 17
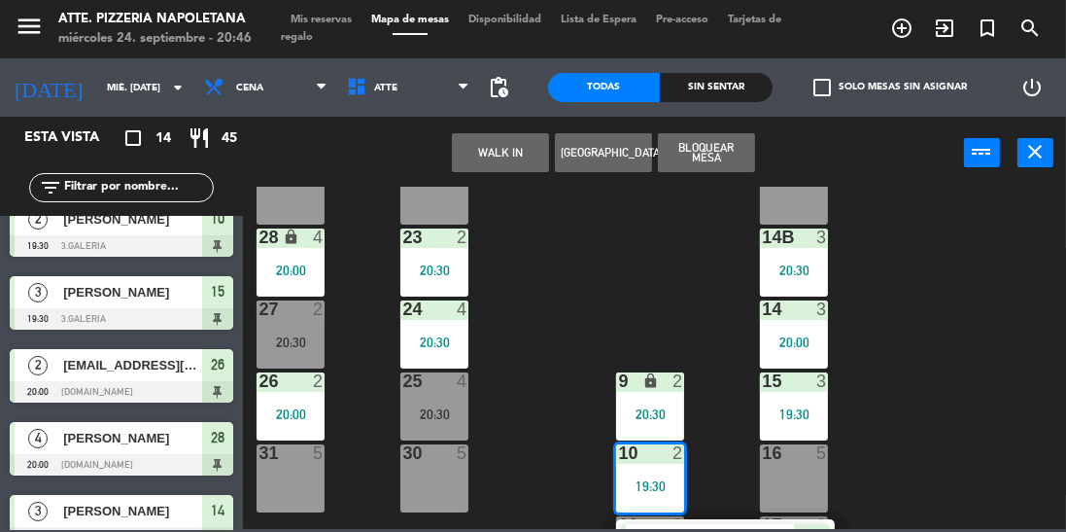
scroll to position [0, 0]
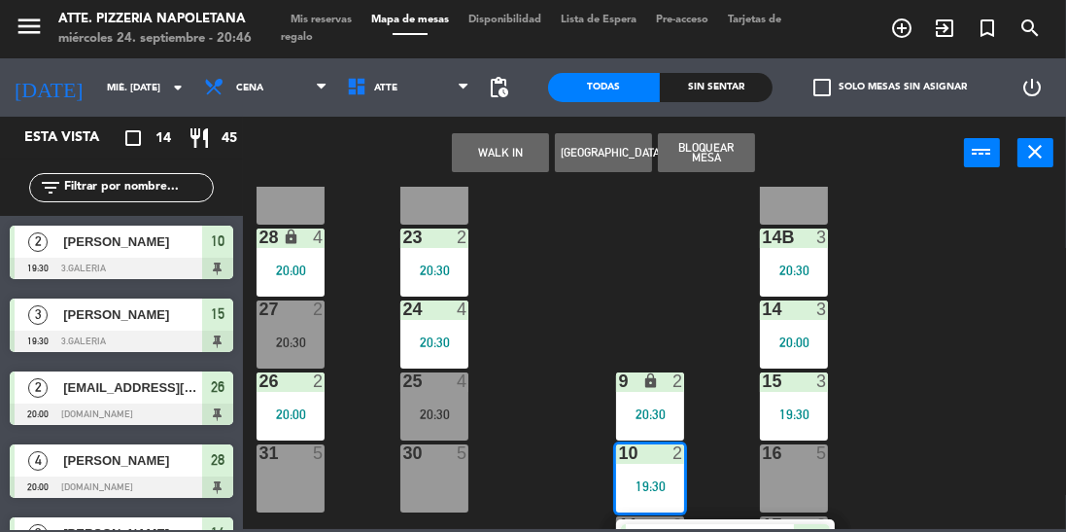
click at [333, 20] on span "Mis reservas" at bounding box center [321, 20] width 81 height 11
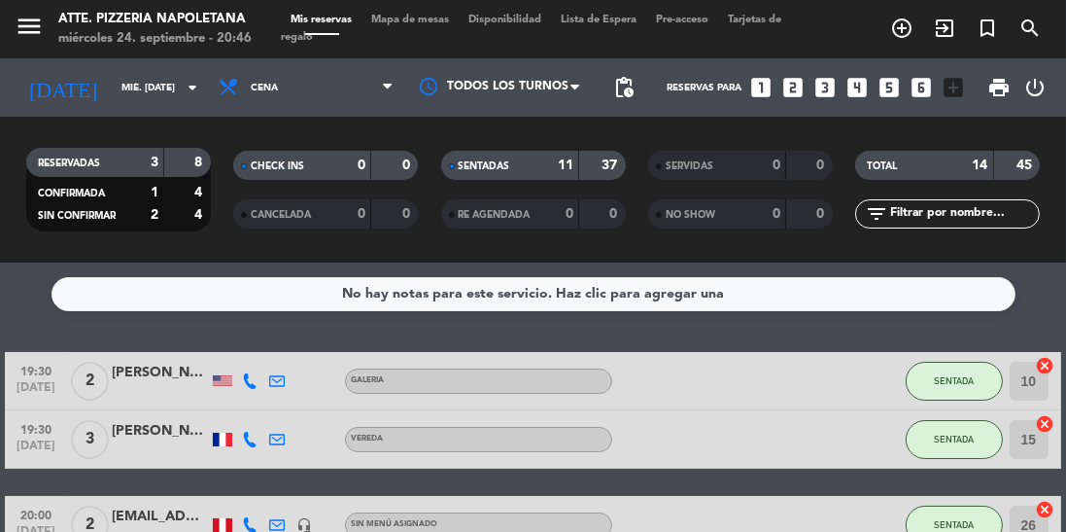
click at [175, 86] on input "mié. [DATE]" at bounding box center [183, 88] width 143 height 30
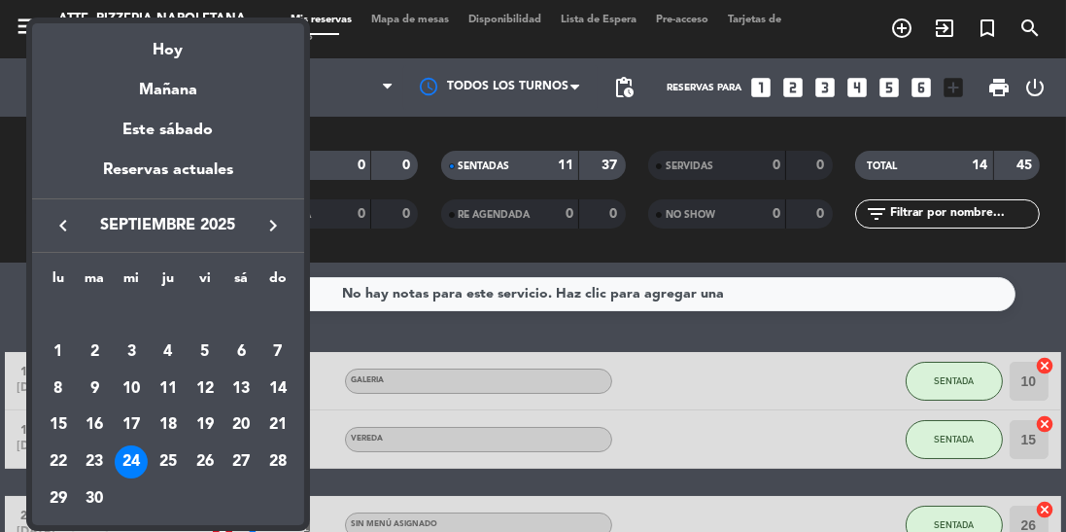
click at [166, 457] on div "25" at bounding box center [168, 461] width 33 height 33
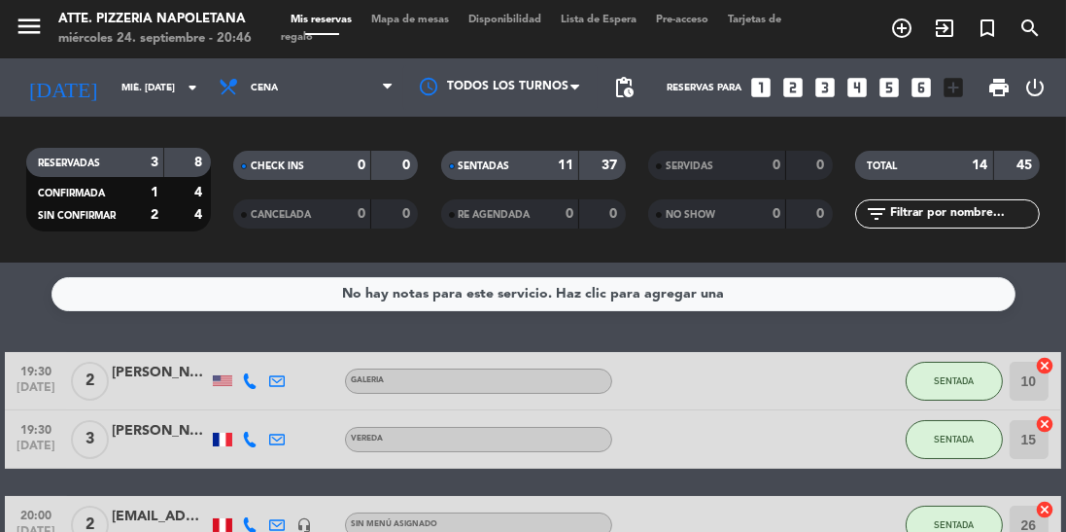
type input "[DEMOGRAPHIC_DATA] [DATE]"
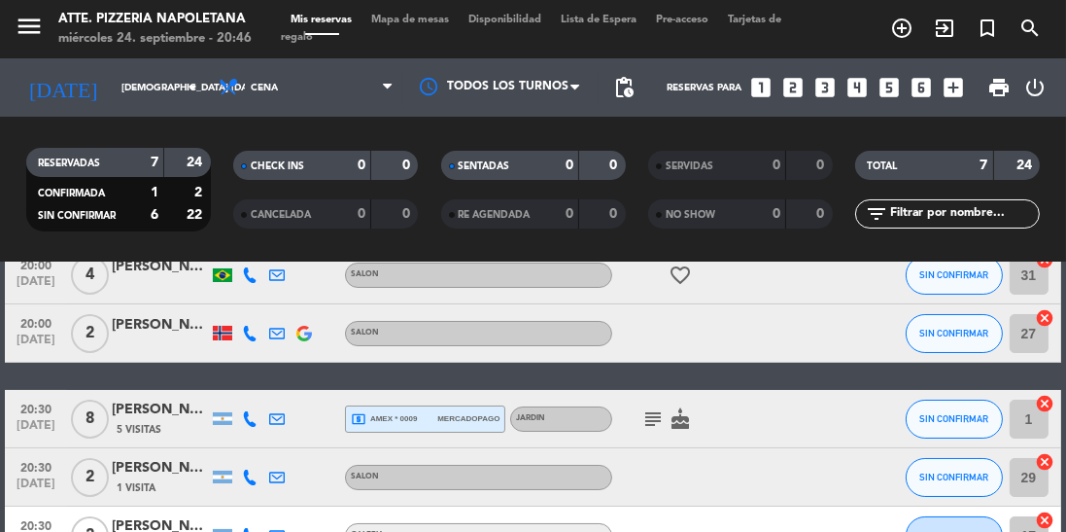
scroll to position [129, 0]
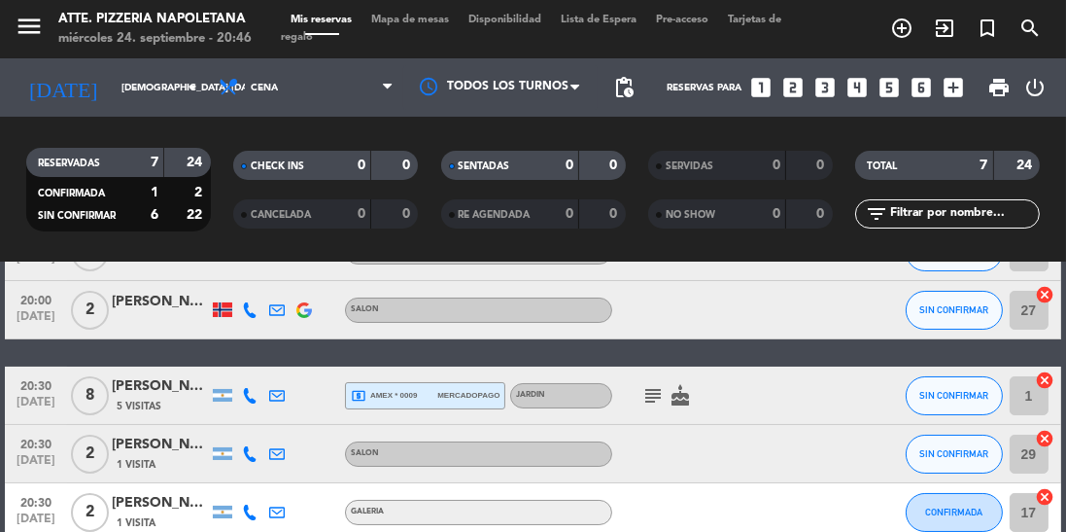
click at [130, 400] on span "5 Visitas" at bounding box center [139, 406] width 45 height 16
